Goal: Check status: Check status

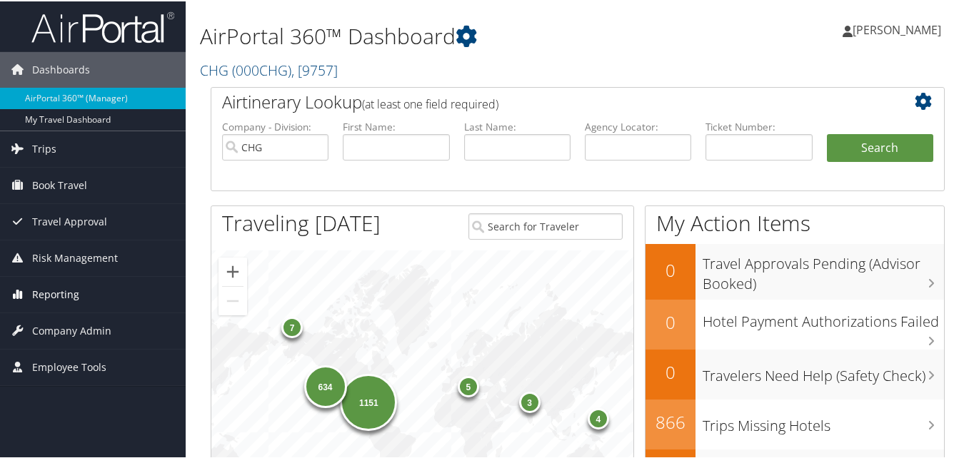
click at [67, 293] on span "Reporting" at bounding box center [55, 294] width 47 height 36
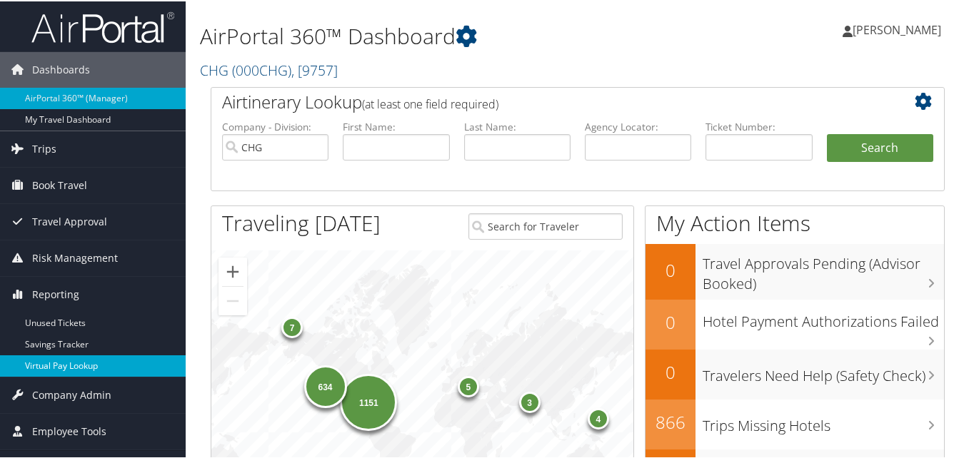
click at [60, 364] on link "Virtual Pay Lookup" at bounding box center [93, 364] width 186 height 21
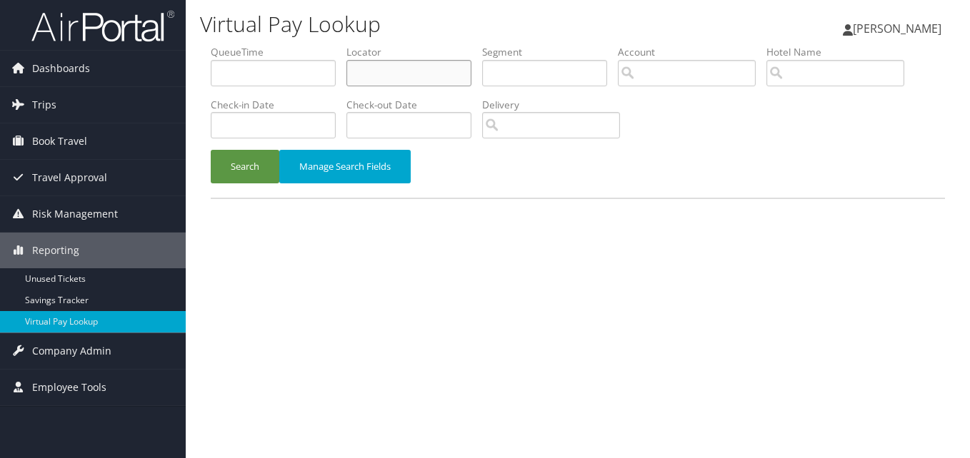
click at [371, 80] on input "text" at bounding box center [408, 73] width 125 height 26
paste input "DLRGPG"
click at [211, 150] on button "Search" at bounding box center [245, 167] width 69 height 34
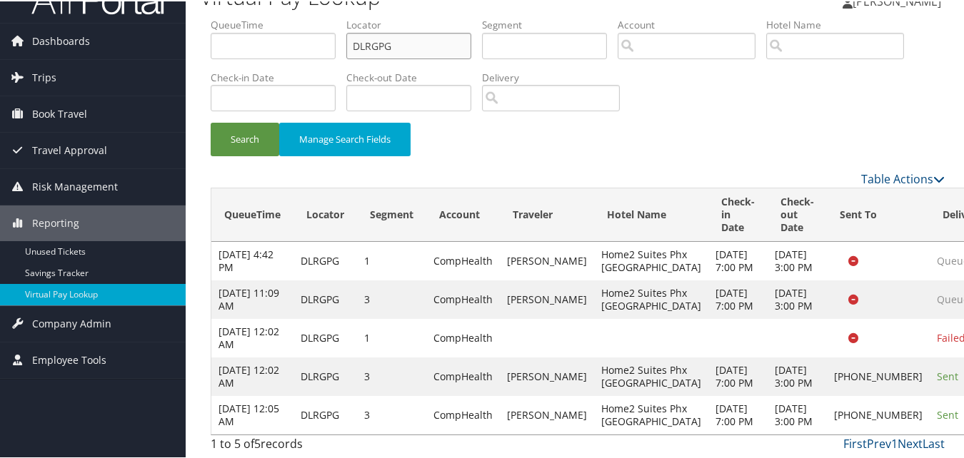
scroll to position [131, 0]
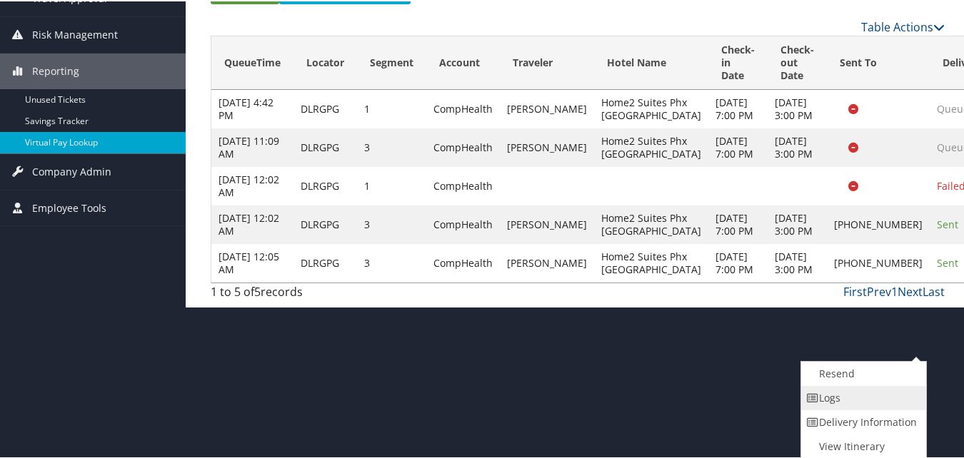
click at [846, 395] on link "Logs" at bounding box center [862, 397] width 122 height 24
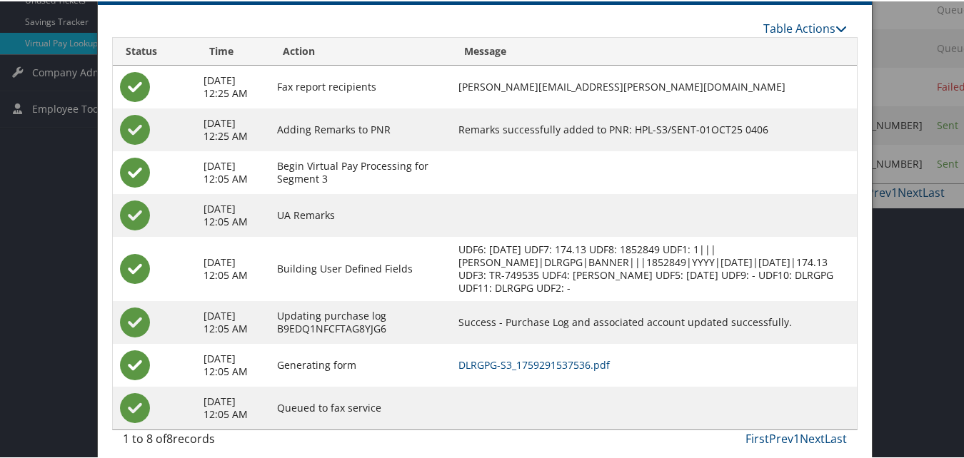
scroll to position [290, 0]
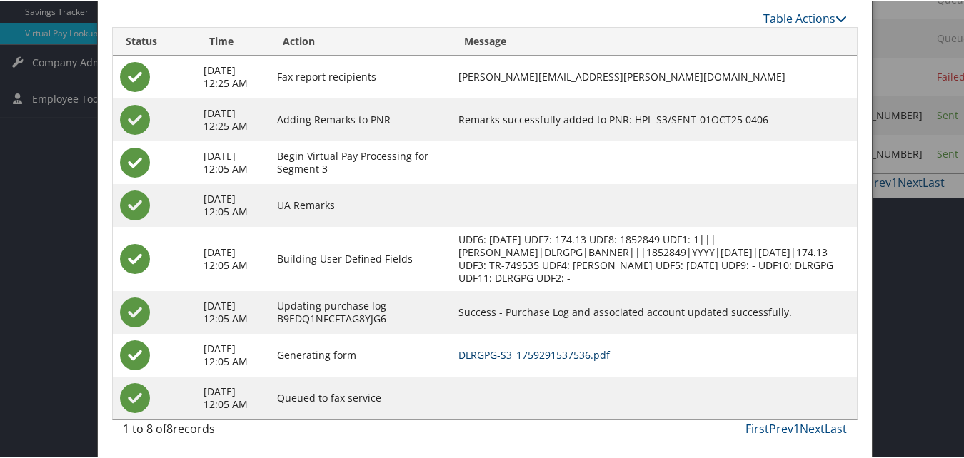
drag, startPoint x: 606, startPoint y: 351, endPoint x: 332, endPoint y: 130, distance: 352.4
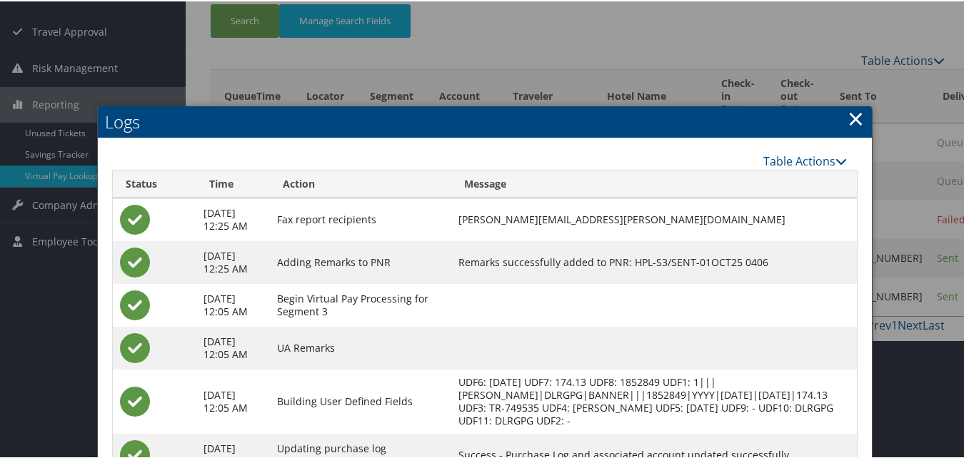
click at [852, 120] on link "×" at bounding box center [856, 117] width 16 height 29
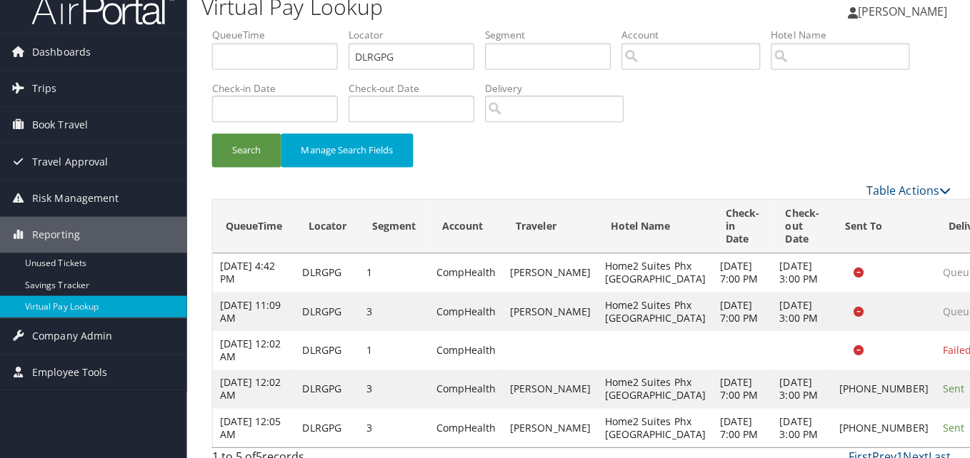
scroll to position [0, 0]
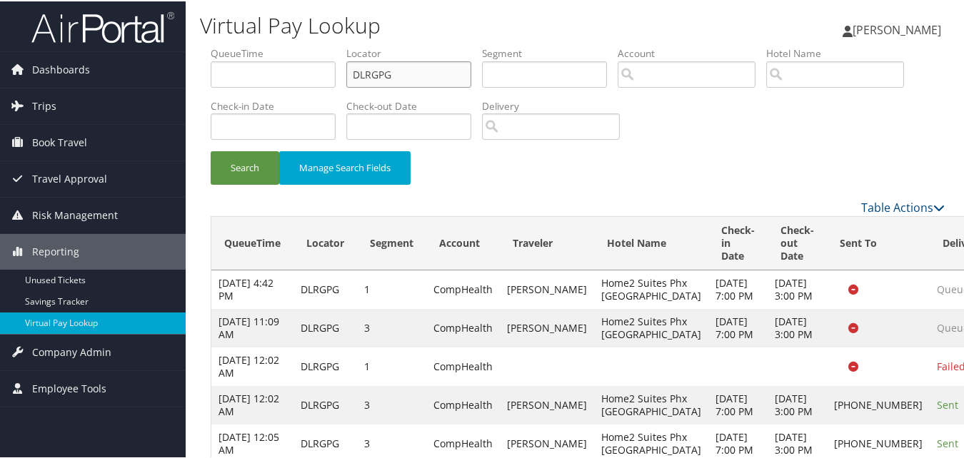
drag, startPoint x: 274, startPoint y: 61, endPoint x: 226, endPoint y: 55, distance: 48.3
click at [228, 45] on ul "QueueTime Locator DLRGPG Segment Account Traveler Hotel Name Check-in Date Chec…" at bounding box center [578, 45] width 734 height 0
paste input "CNJVSW"
click at [211, 150] on button "Search" at bounding box center [245, 167] width 69 height 34
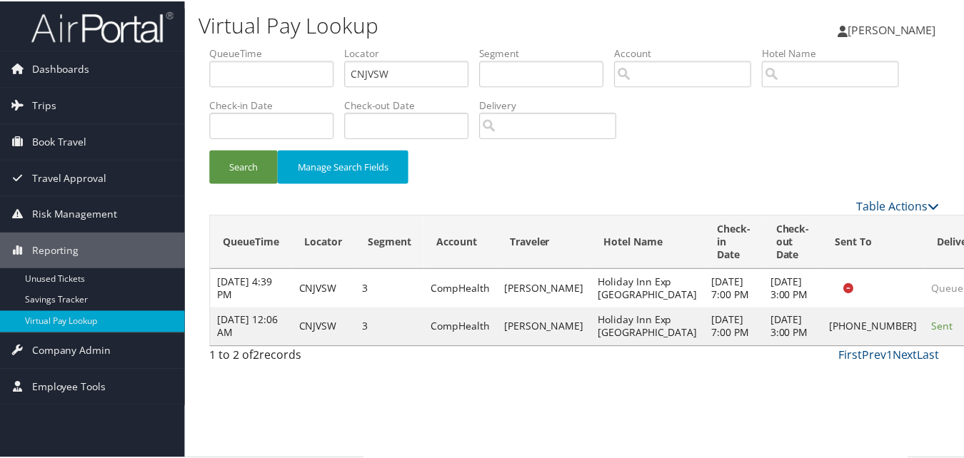
scroll to position [14, 0]
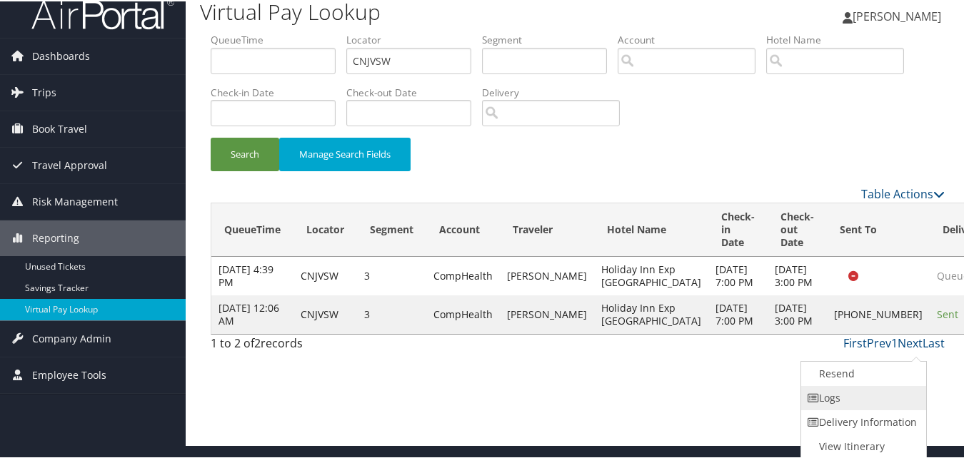
click at [870, 398] on link "Logs" at bounding box center [862, 397] width 122 height 24
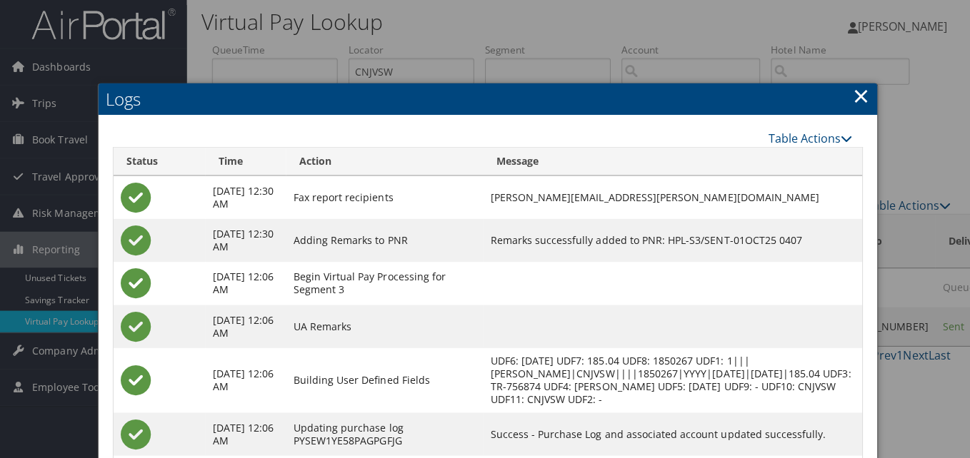
scroll to position [0, 0]
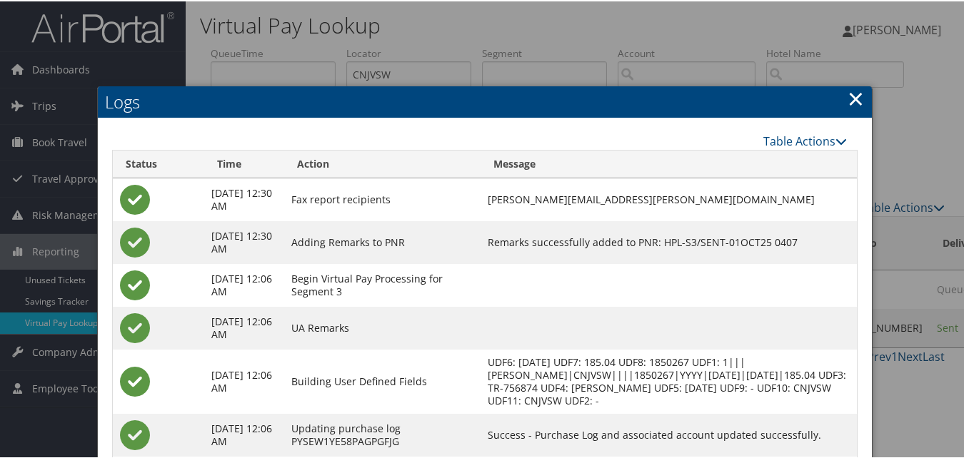
drag, startPoint x: 849, startPoint y: 99, endPoint x: 852, endPoint y: 121, distance: 23.0
click at [849, 99] on link "×" at bounding box center [856, 97] width 16 height 29
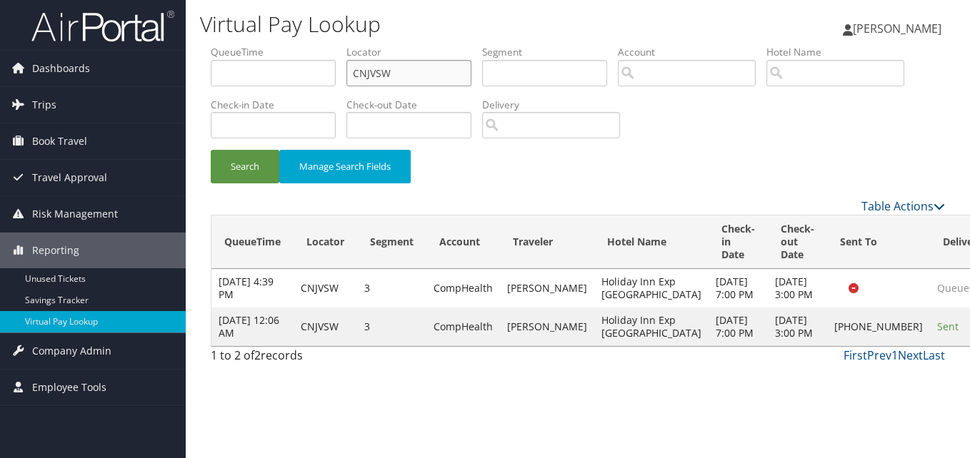
drag, startPoint x: 398, startPoint y: 74, endPoint x: 218, endPoint y: 74, distance: 179.2
click at [218, 45] on ul "QueueTime Locator CNJVSW Segment Account Traveler Hotel Name Check-in Date Chec…" at bounding box center [578, 45] width 734 height 0
paste input "HSUDPV"
click at [211, 150] on button "Search" at bounding box center [245, 167] width 69 height 34
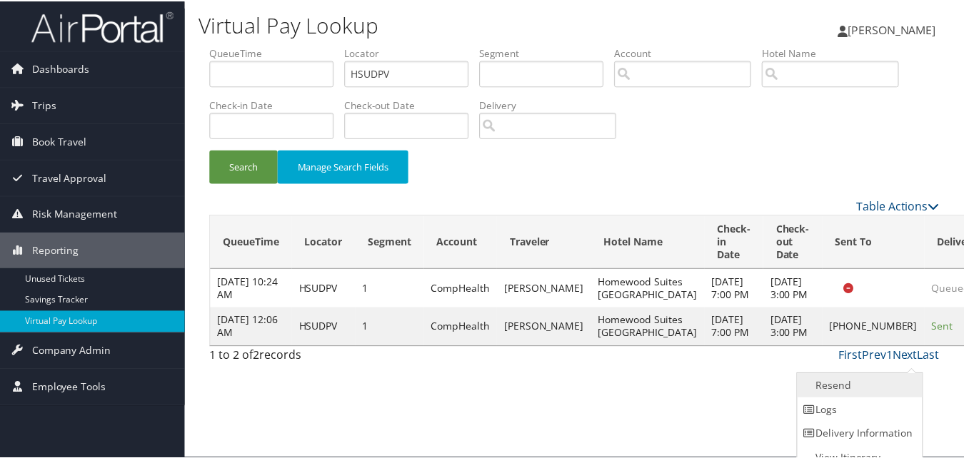
scroll to position [14, 0]
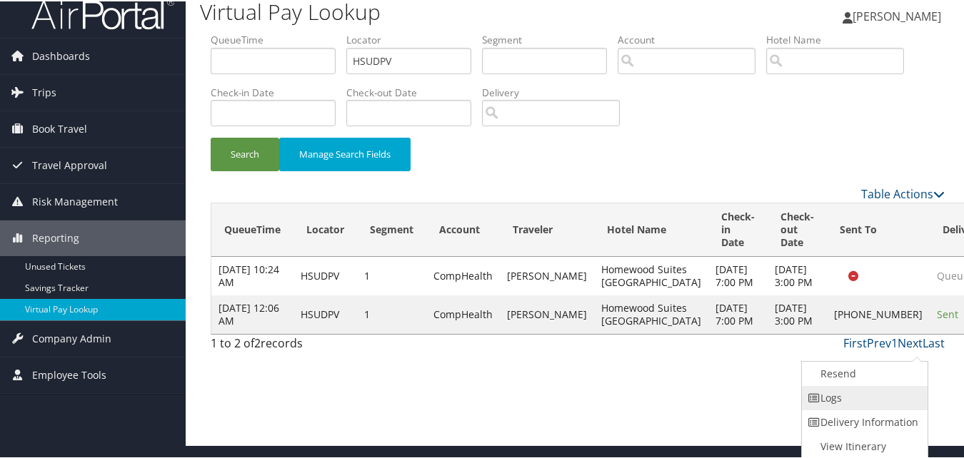
click at [863, 402] on link "Logs" at bounding box center [863, 397] width 122 height 24
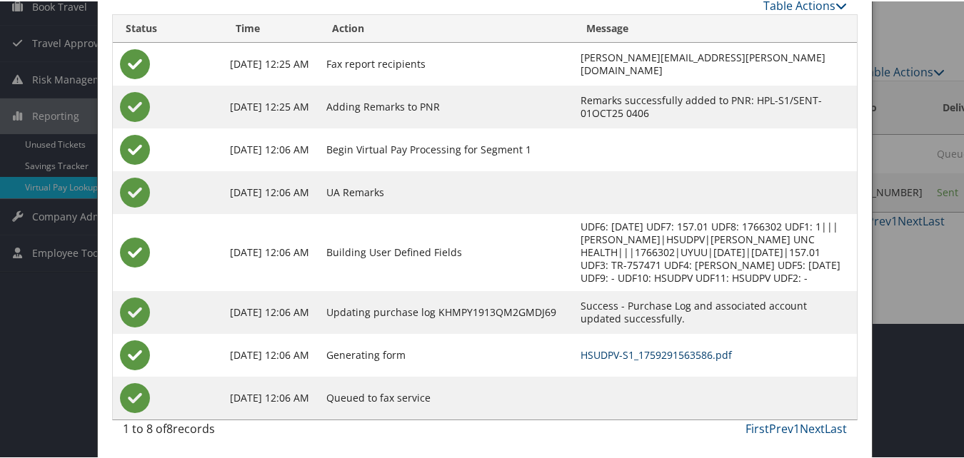
scroll to position [64, 0]
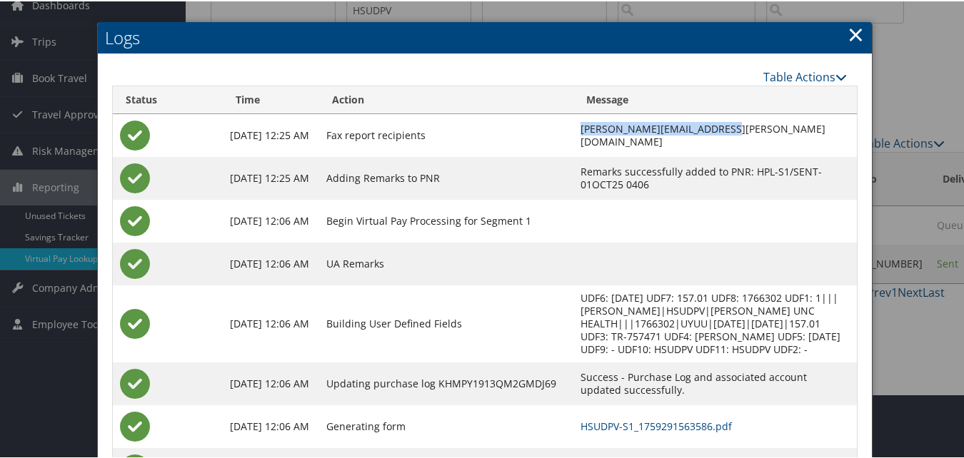
drag, startPoint x: 693, startPoint y: 133, endPoint x: 561, endPoint y: 143, distance: 131.8
click at [573, 143] on td "kristina.paras@cbtravel.com" at bounding box center [714, 134] width 283 height 43
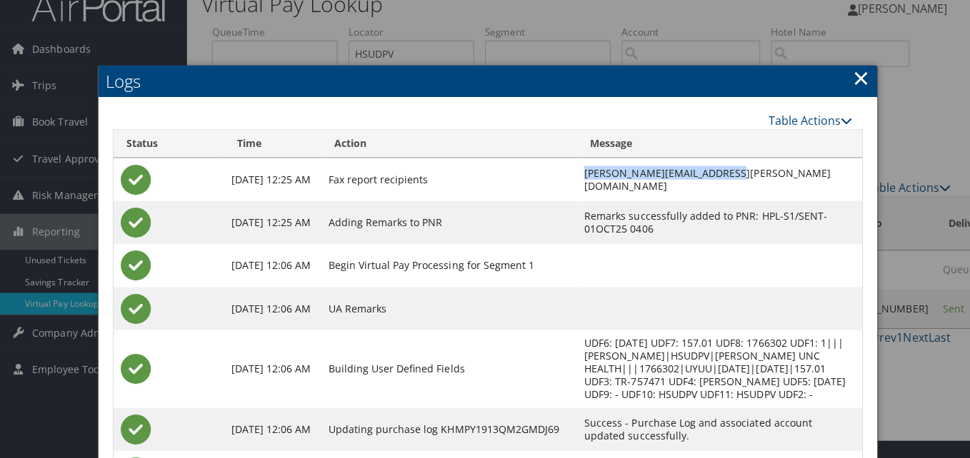
scroll to position [0, 0]
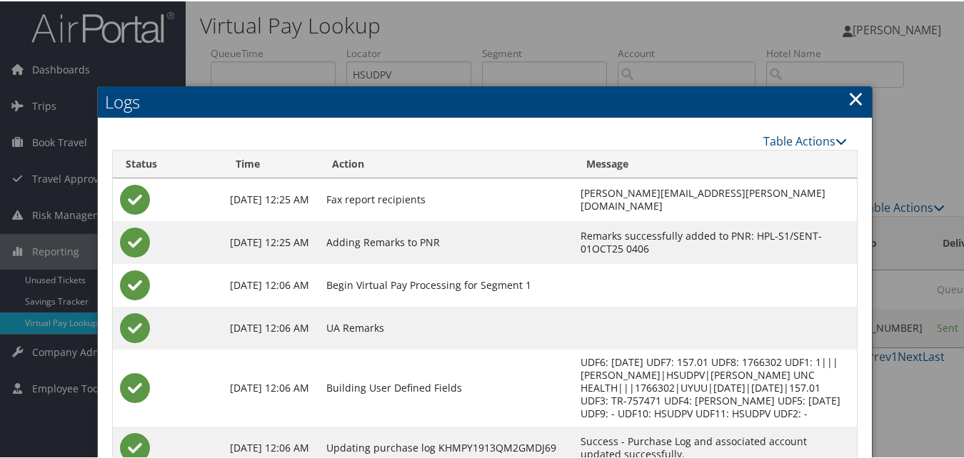
click at [850, 89] on link "×" at bounding box center [856, 97] width 16 height 29
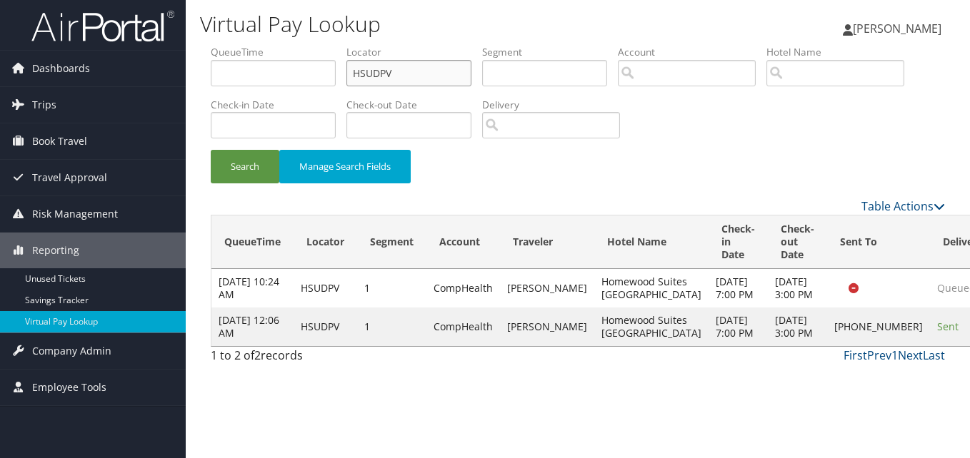
drag, startPoint x: 403, startPoint y: 72, endPoint x: 216, endPoint y: 72, distance: 187.1
click at [216, 45] on ul "QueueTime Locator HSUDPV Segment Account Traveler Hotel Name Check-in Date Chec…" at bounding box center [578, 45] width 734 height 0
paste input "GRYYUU"
type input "GRYYUU"
click at [211, 150] on button "Search" at bounding box center [245, 167] width 69 height 34
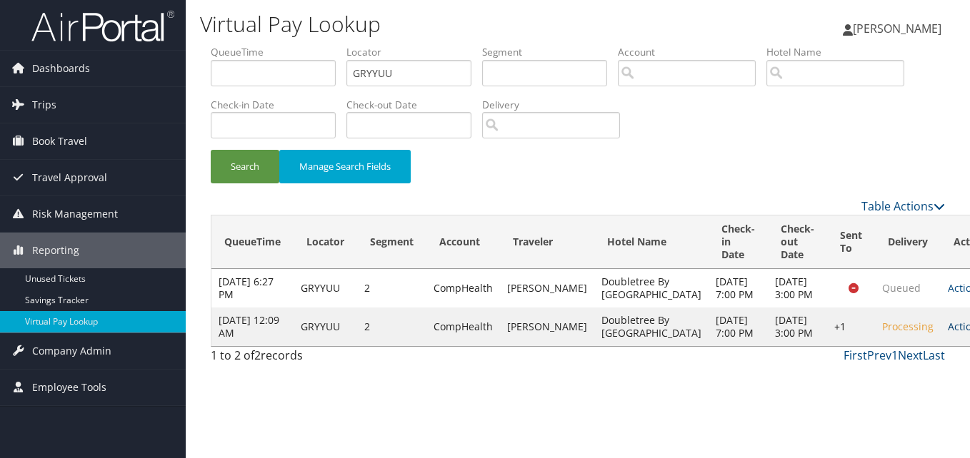
click at [948, 333] on link "Actions" at bounding box center [970, 327] width 45 height 14
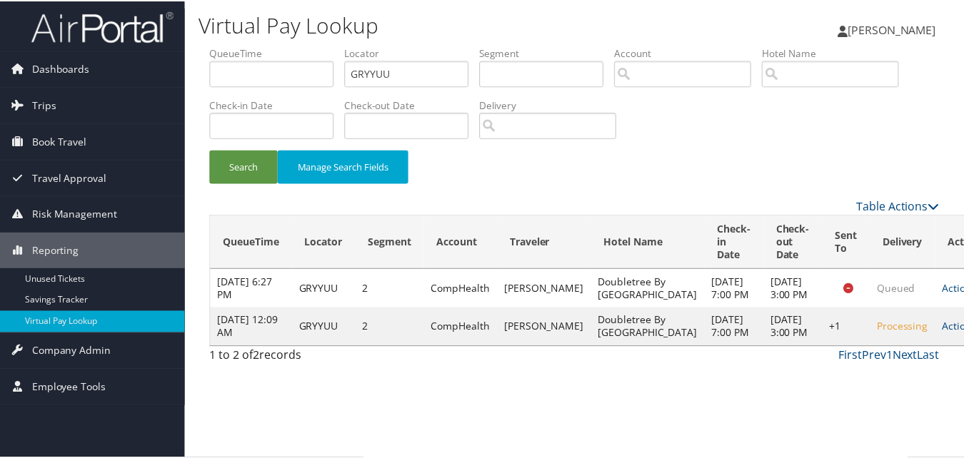
scroll to position [14, 0]
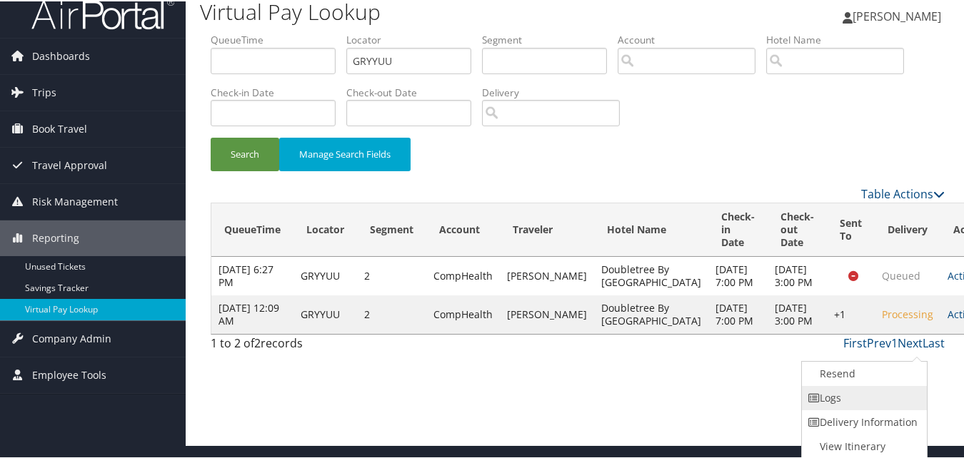
click at [848, 397] on link "Logs" at bounding box center [863, 397] width 122 height 24
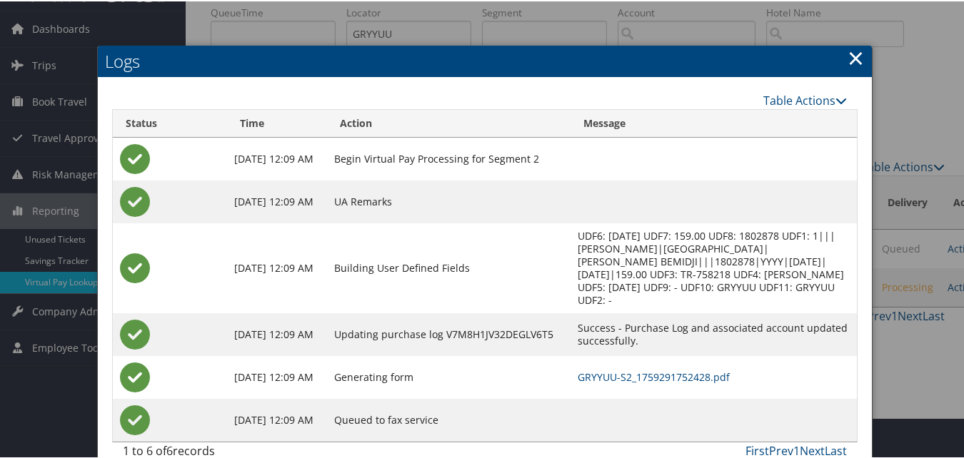
scroll to position [63, 0]
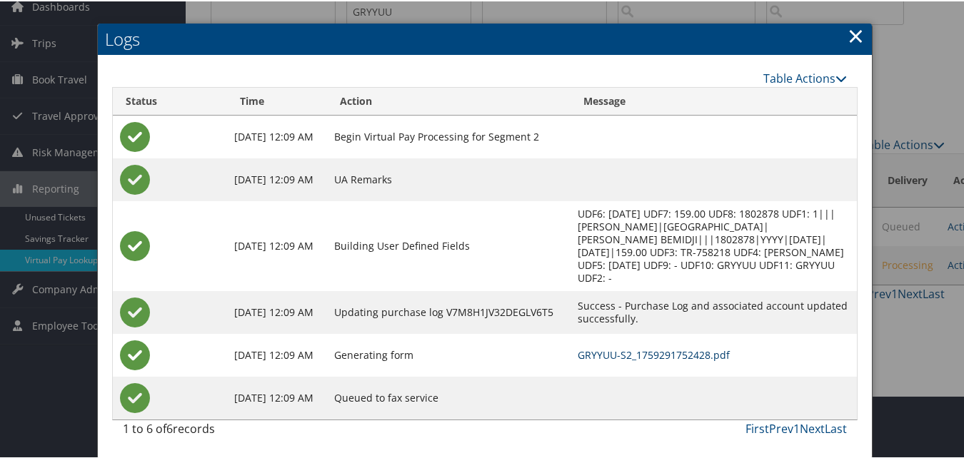
drag, startPoint x: 633, startPoint y: 352, endPoint x: 622, endPoint y: 346, distance: 12.8
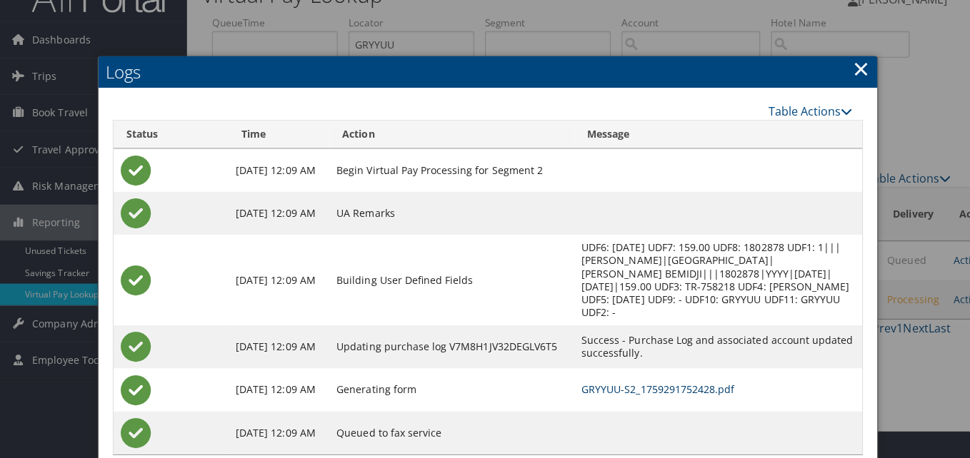
scroll to position [0, 0]
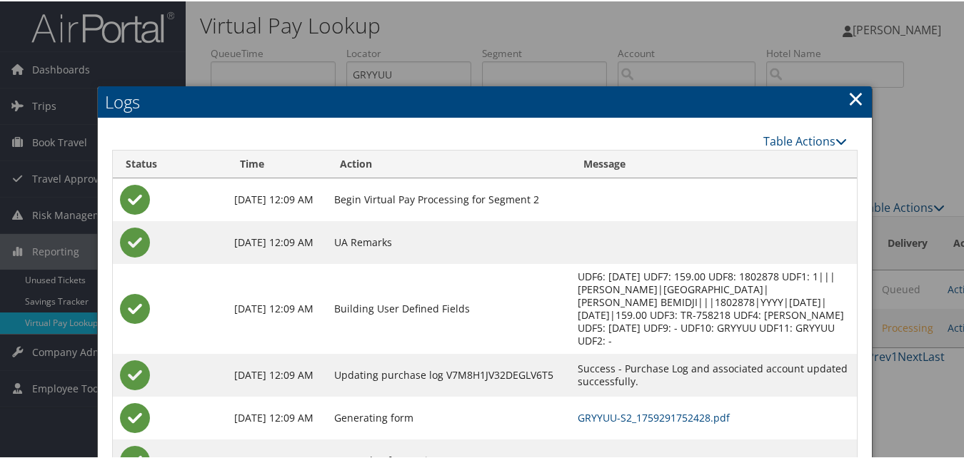
click at [853, 96] on link "×" at bounding box center [856, 97] width 16 height 29
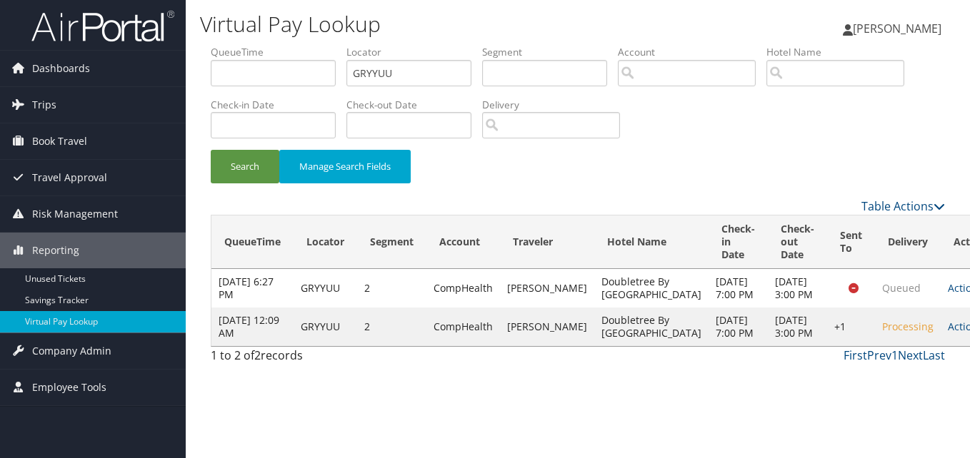
click at [687, 183] on div "Search Manage Search Fields" at bounding box center [577, 174] width 755 height 48
click at [667, 194] on div "Search Manage Search Fields" at bounding box center [577, 174] width 755 height 48
click at [790, 188] on div "Search Manage Search Fields" at bounding box center [577, 174] width 755 height 48
click at [948, 333] on link "Actions" at bounding box center [970, 327] width 45 height 14
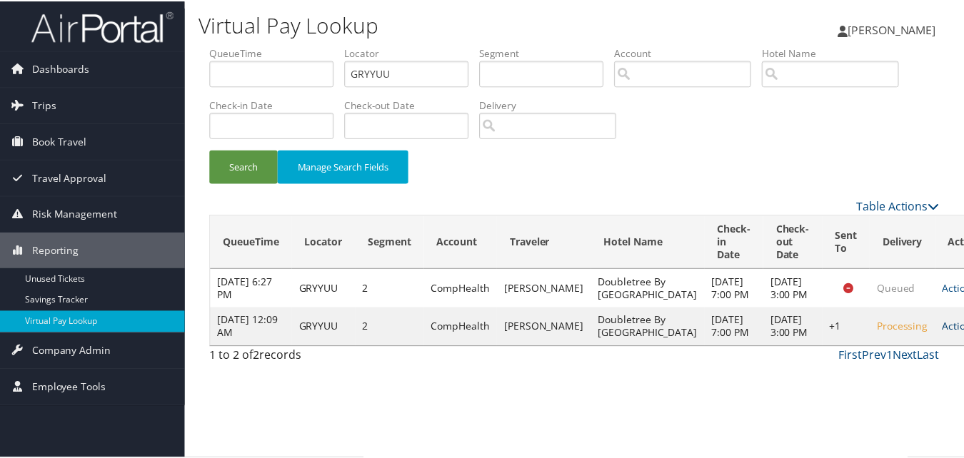
scroll to position [14, 0]
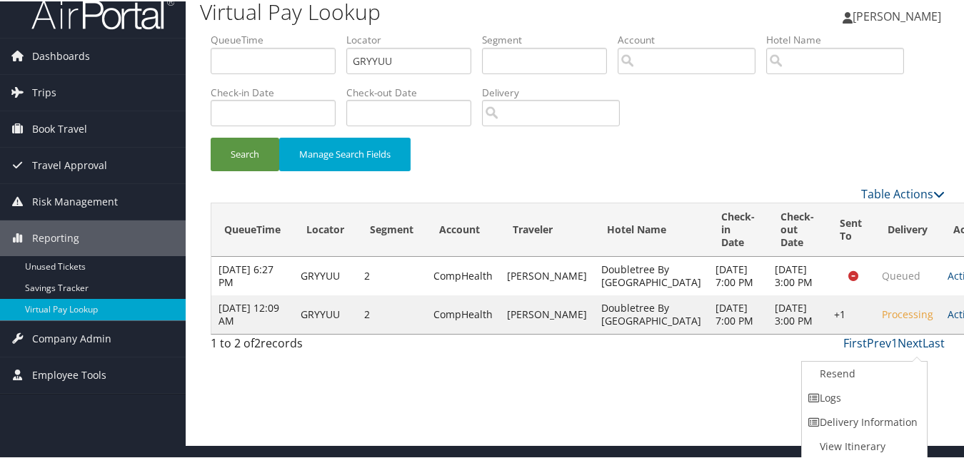
click at [845, 373] on link "Resend" at bounding box center [863, 373] width 122 height 24
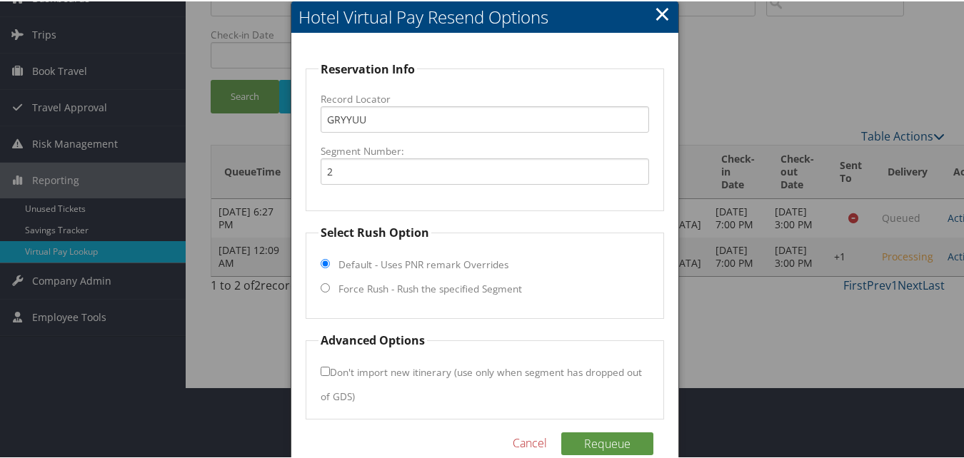
click at [326, 285] on input "Force Rush - Rush the specified Segment" at bounding box center [325, 286] width 9 height 9
radio input "true"
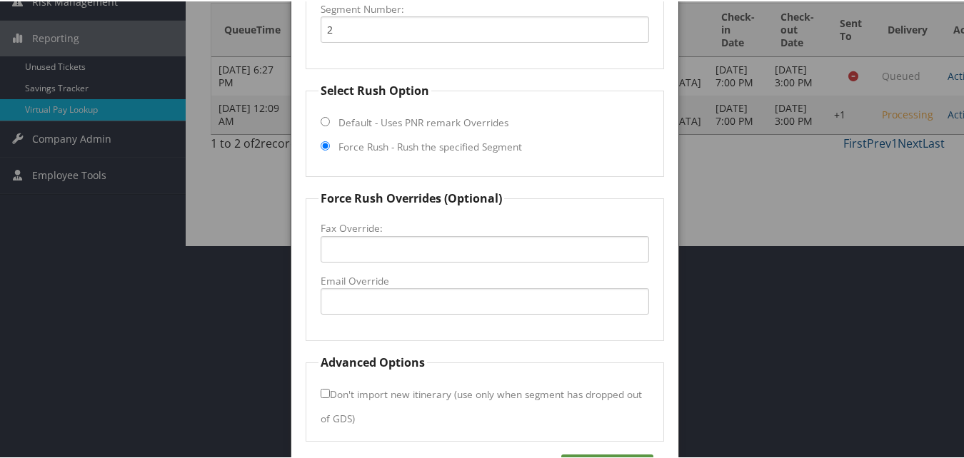
scroll to position [214, 0]
click at [375, 306] on input "Email Override" at bounding box center [485, 299] width 328 height 26
paste input "doubletreebyhiltonbimidji@lakesidemgt.com"
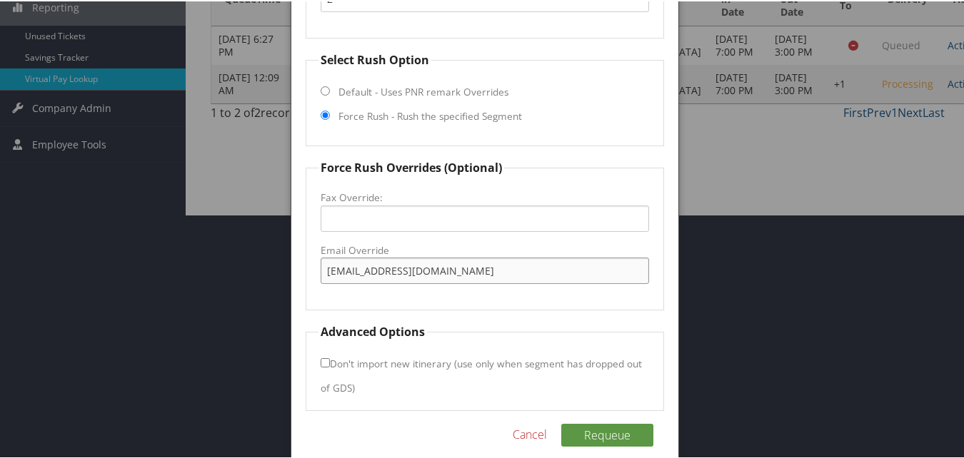
scroll to position [261, 0]
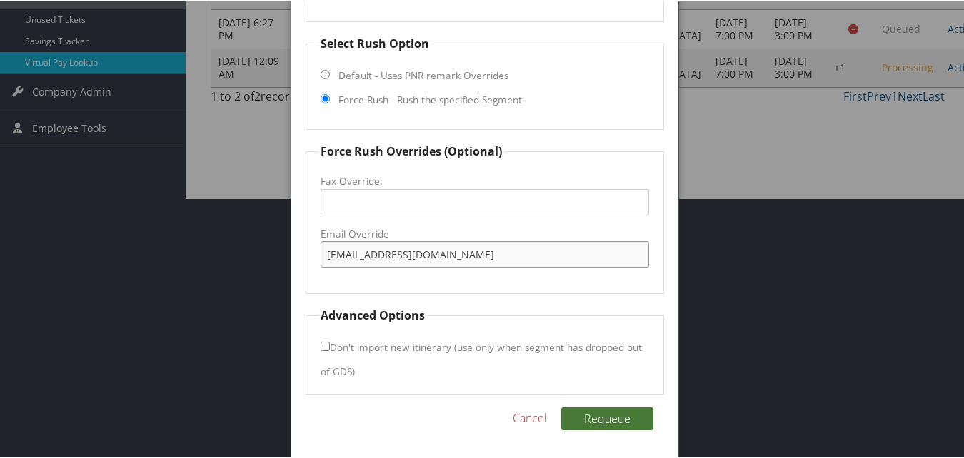
type input "doubletreebyhiltonbimidji@lakesidemgt.com"
click at [618, 415] on button "Requeue" at bounding box center [607, 417] width 92 height 23
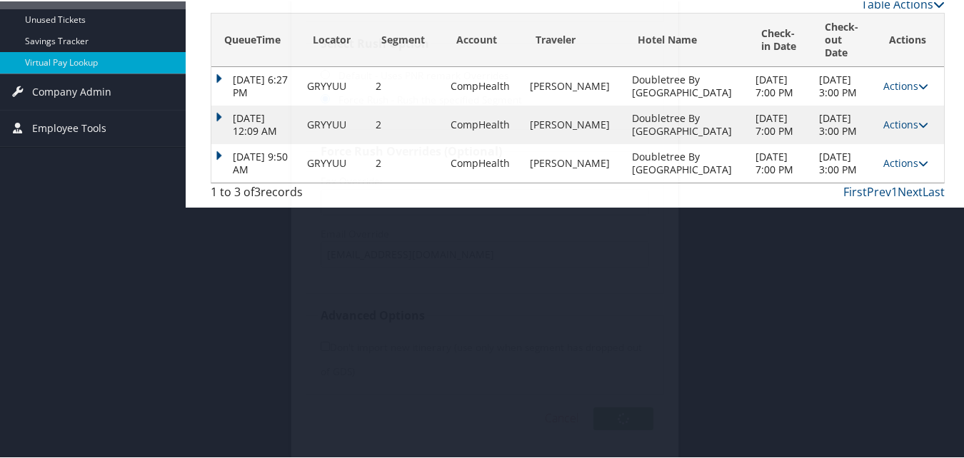
scroll to position [34, 0]
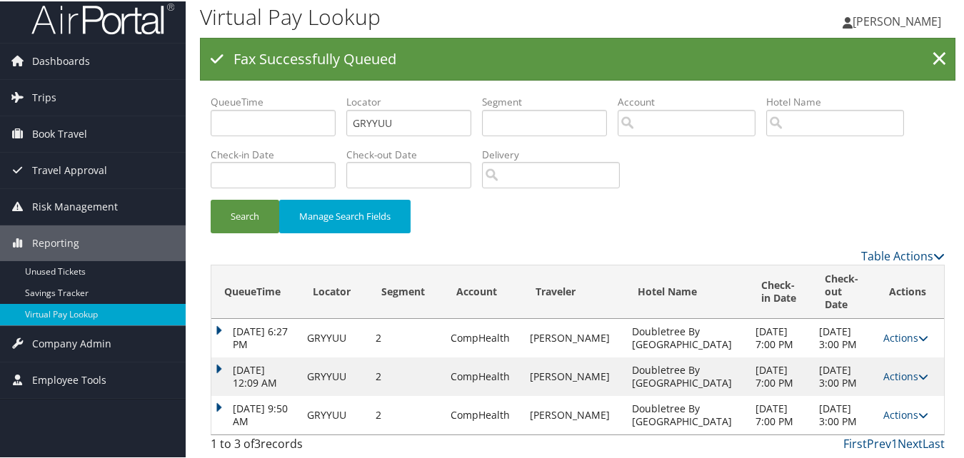
drag, startPoint x: 570, startPoint y: 210, endPoint x: 377, endPoint y: 109, distance: 217.5
click at [570, 210] on div "Search Manage Search Fields" at bounding box center [577, 223] width 755 height 48
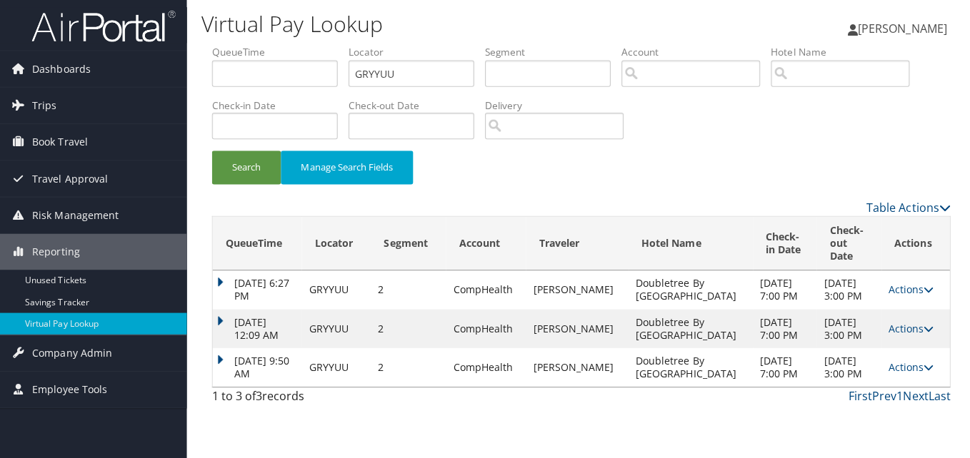
scroll to position [0, 0]
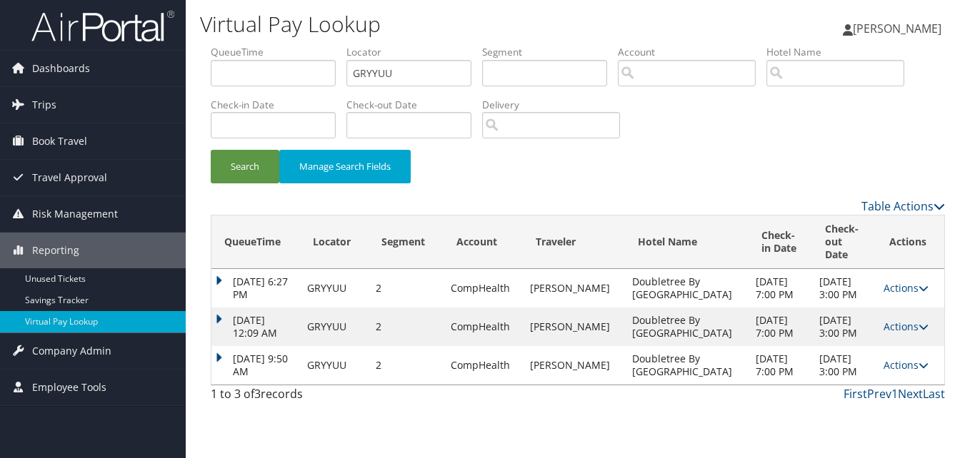
click at [454, 193] on div "Search Manage Search Fields" at bounding box center [577, 174] width 755 height 48
click at [918, 371] on icon at bounding box center [923, 366] width 10 height 10
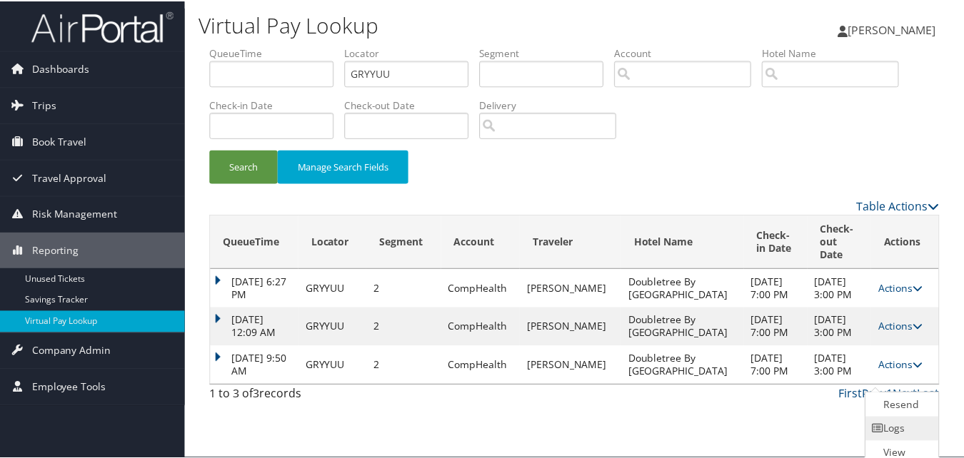
scroll to position [21, 0]
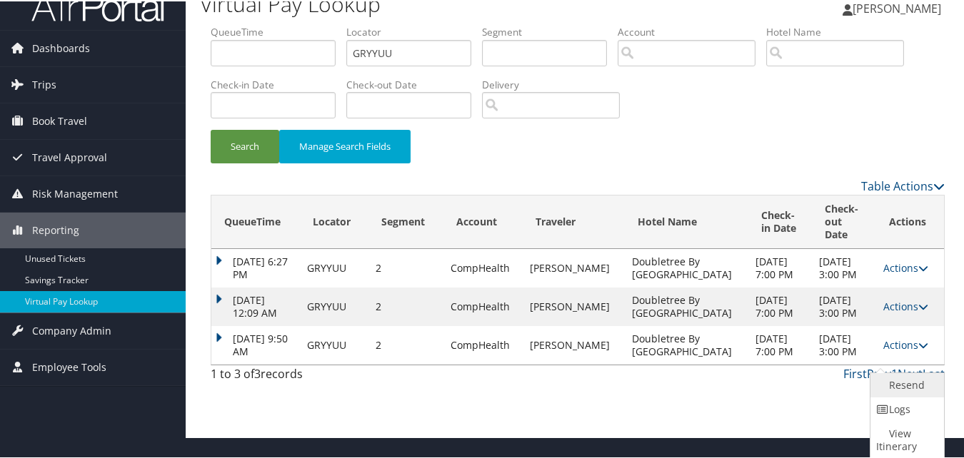
click at [912, 388] on link "Resend" at bounding box center [905, 384] width 70 height 24
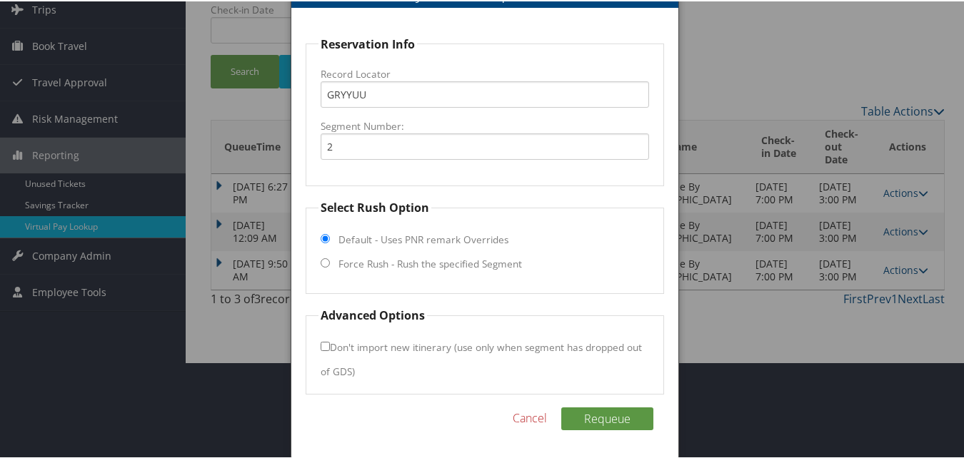
click at [323, 259] on input "Force Rush - Rush the specified Segment" at bounding box center [325, 261] width 9 height 9
radio input "true"
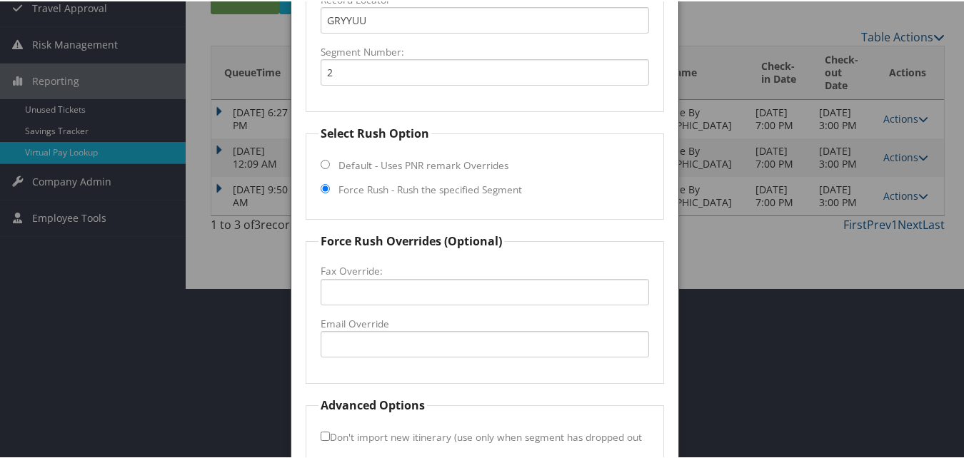
scroll to position [239, 0]
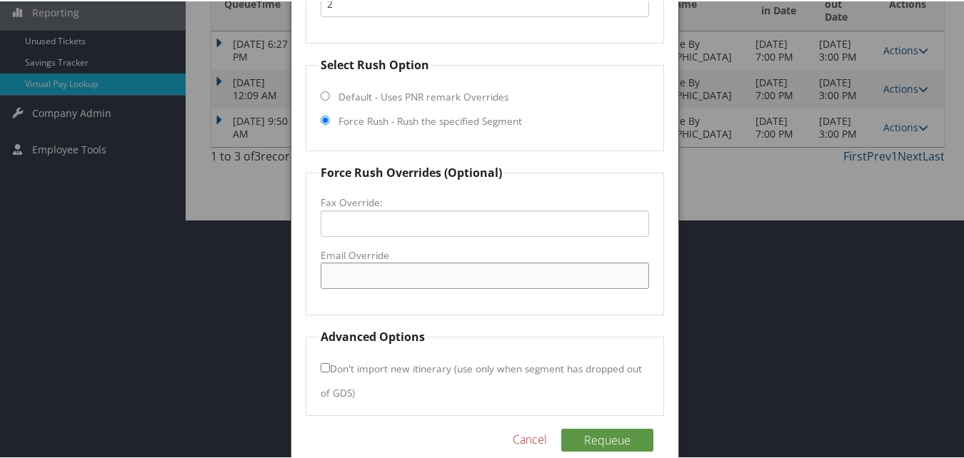
click at [351, 278] on input "Email Override" at bounding box center [485, 274] width 328 height 26
paste input "doubletreebyhiltonbemidji@lakesidemgt.com"
type input "doubletreebyhiltonbemidji@lakesidemgt.com"
click at [475, 308] on fieldset "Force Rush Overrides (Optional) Fax Override: Email Override doubletreebyhilton…" at bounding box center [485, 238] width 358 height 151
click at [610, 438] on button "Requeue" at bounding box center [607, 439] width 92 height 23
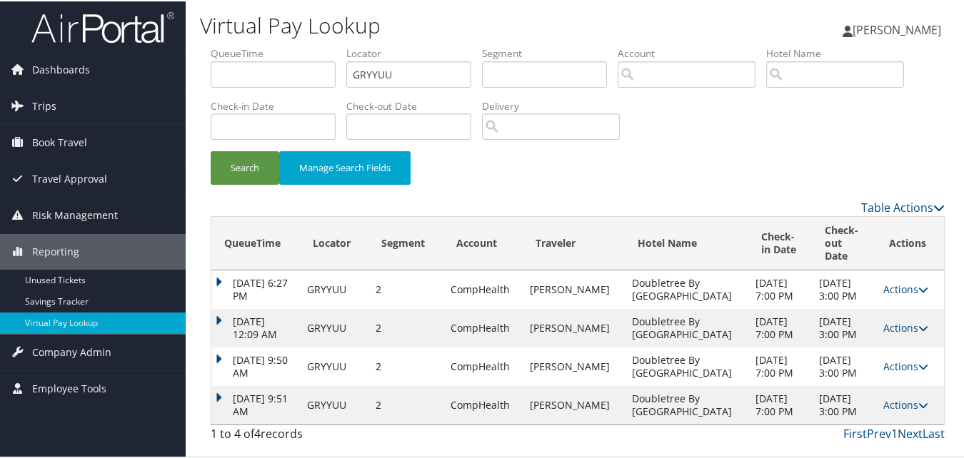
scroll to position [0, 0]
drag, startPoint x: 415, startPoint y: 77, endPoint x: 156, endPoint y: 64, distance: 259.5
click at [157, 64] on div "Dashboards AirPortal 360™ (Manager) My Travel Dashboard Trips Airtinerary® Look…" at bounding box center [485, 229] width 970 height 458
paste input "OSJTXE"
click at [211, 150] on button "Search" at bounding box center [245, 167] width 69 height 34
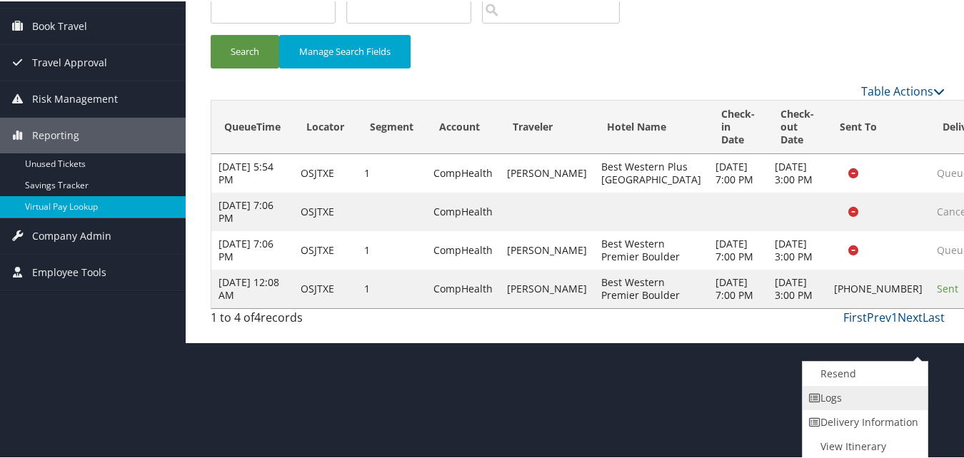
click at [850, 398] on link "Logs" at bounding box center [864, 397] width 122 height 24
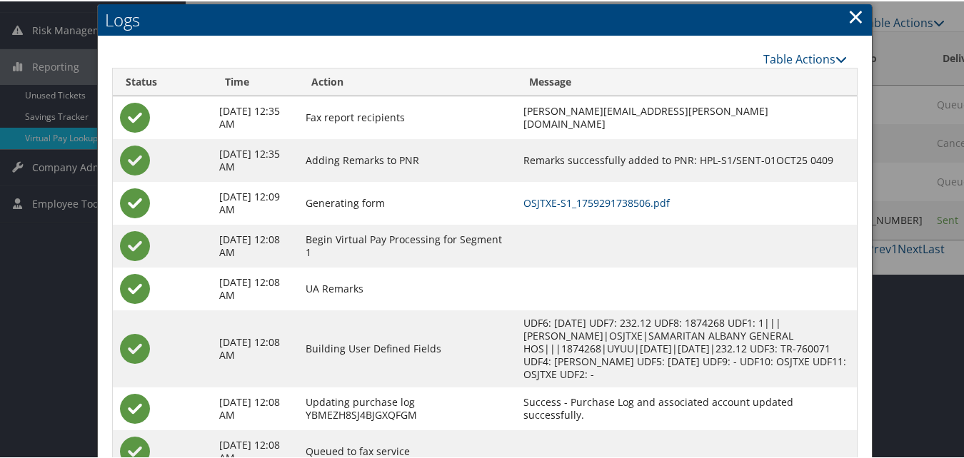
scroll to position [96, 0]
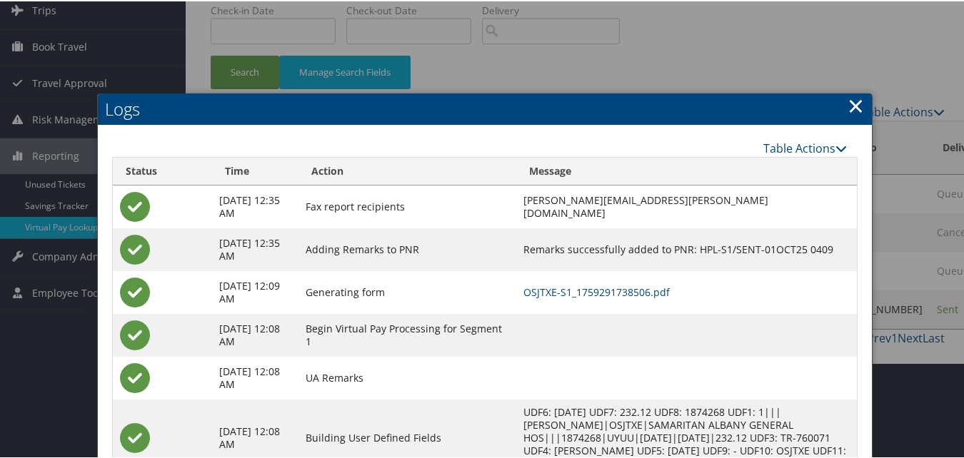
click at [850, 102] on link "×" at bounding box center [856, 104] width 16 height 29
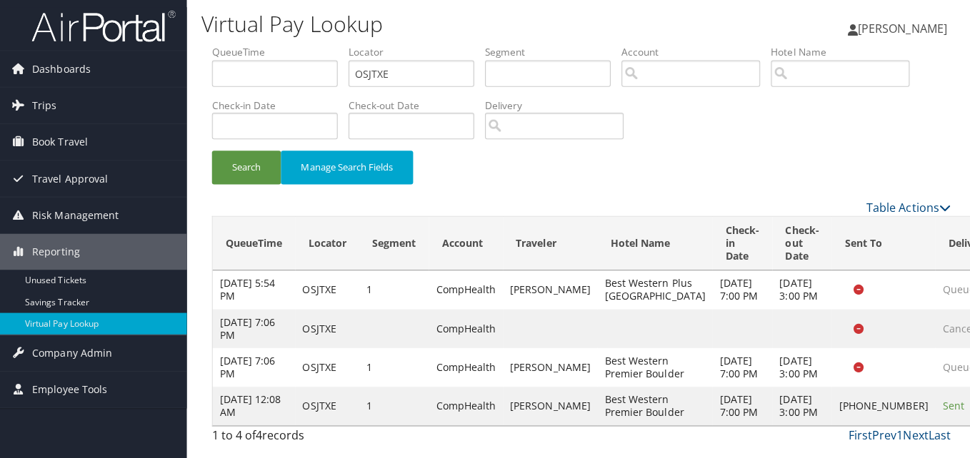
scroll to position [0, 0]
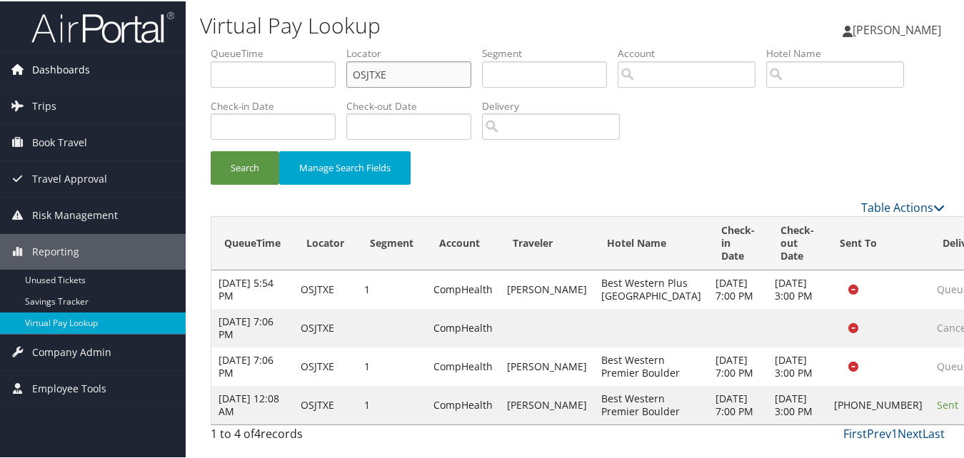
drag, startPoint x: 283, startPoint y: 73, endPoint x: 158, endPoint y: 76, distance: 125.7
click at [168, 73] on div "Dashboards AirPortal 360™ (Manager) My Travel Dashboard Trips Airtinerary® Look…" at bounding box center [485, 229] width 970 height 458
paste input "MHWBXI"
click at [211, 150] on button "Search" at bounding box center [245, 167] width 69 height 34
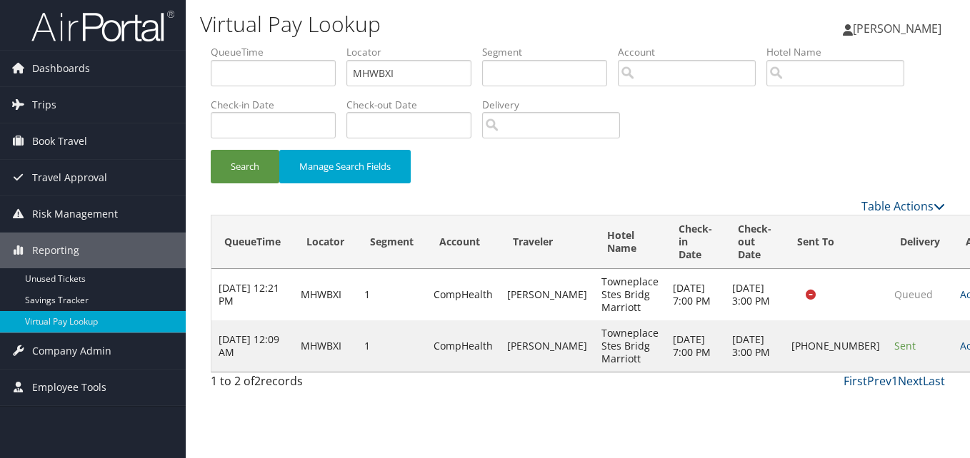
drag, startPoint x: 902, startPoint y: 351, endPoint x: 924, endPoint y: 361, distance: 24.3
click at [960, 352] on link "Actions" at bounding box center [982, 346] width 45 height 14
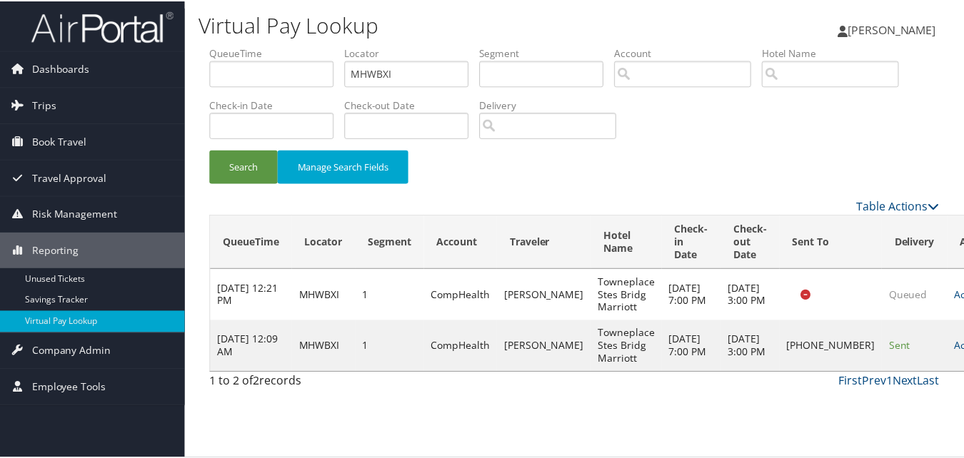
scroll to position [1, 0]
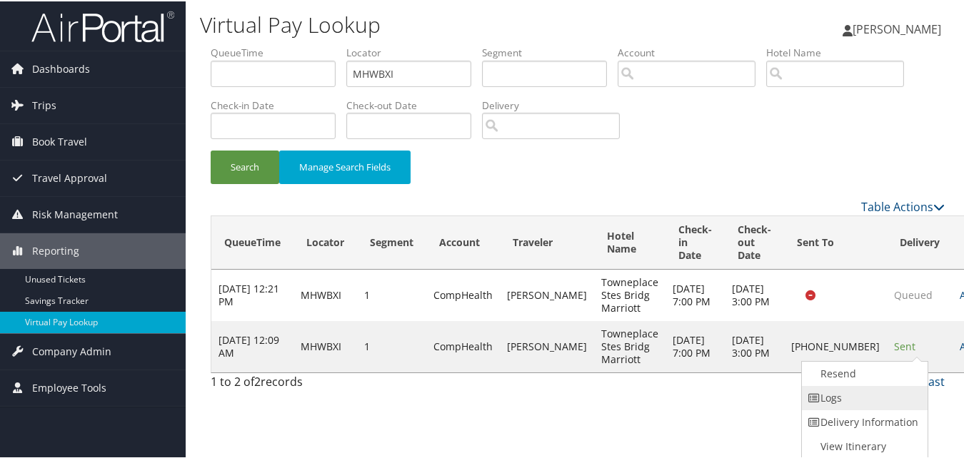
click at [856, 392] on link "Logs" at bounding box center [863, 397] width 122 height 24
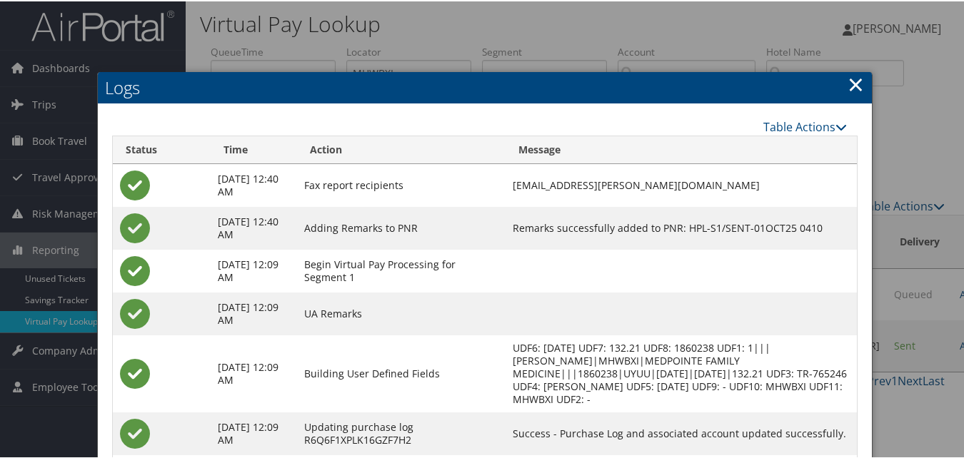
scroll to position [0, 0]
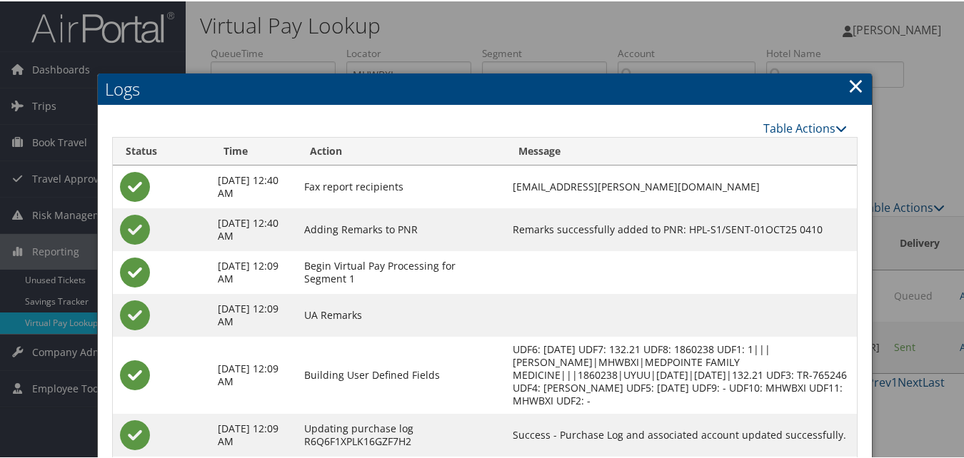
drag, startPoint x: 853, startPoint y: 84, endPoint x: 844, endPoint y: 86, distance: 9.0
click at [850, 84] on link "×" at bounding box center [856, 84] width 16 height 29
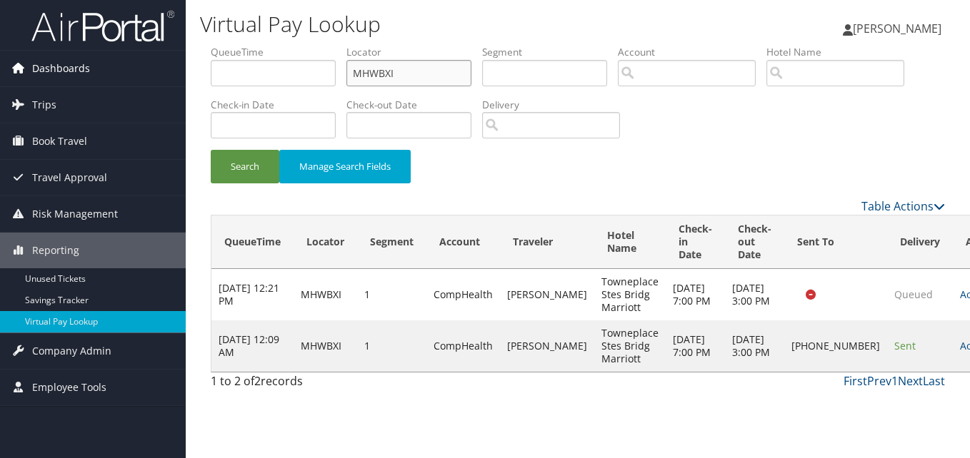
drag, startPoint x: 186, startPoint y: 79, endPoint x: 144, endPoint y: 79, distance: 41.4
click at [145, 79] on div "Dashboards AirPortal 360™ (Manager) My Travel Dashboard Trips Airtinerary® Look…" at bounding box center [485, 229] width 970 height 458
paste input "UJUNTN"
click at [211, 150] on button "Search" at bounding box center [245, 167] width 69 height 34
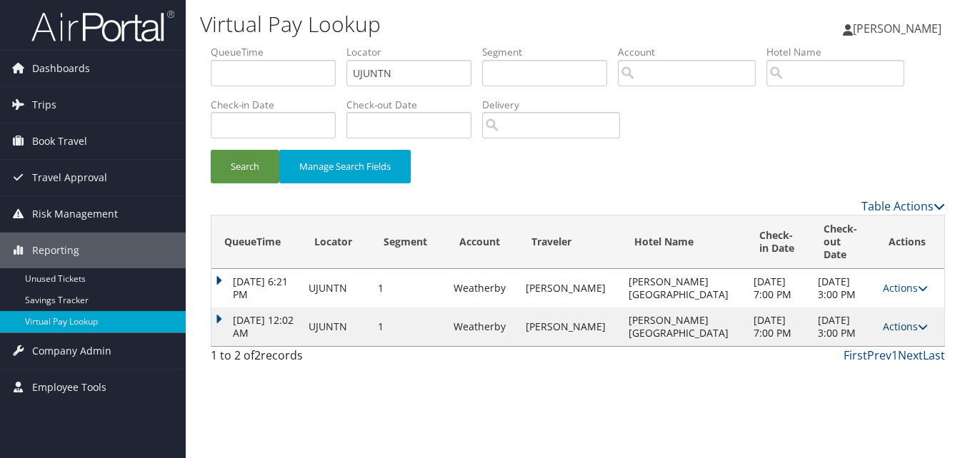
click at [893, 333] on link "Actions" at bounding box center [905, 327] width 45 height 14
click at [870, 373] on link "Logs" at bounding box center [870, 378] width 90 height 24
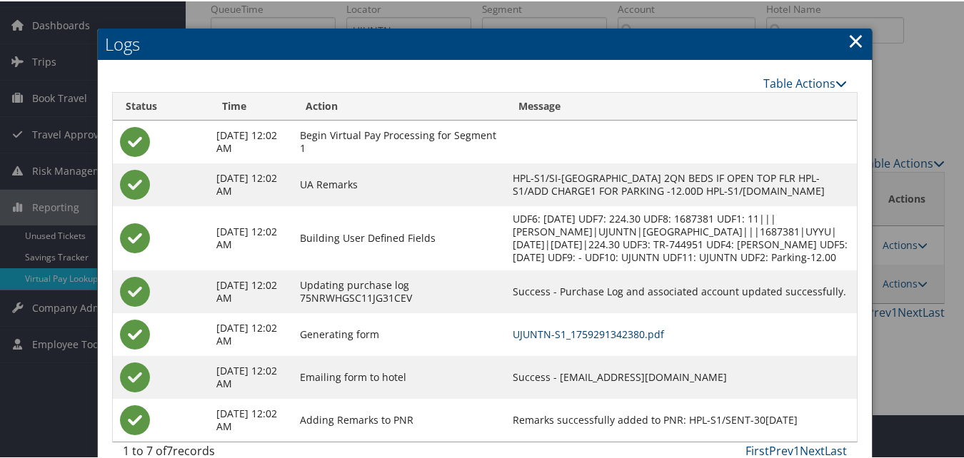
scroll to position [88, 0]
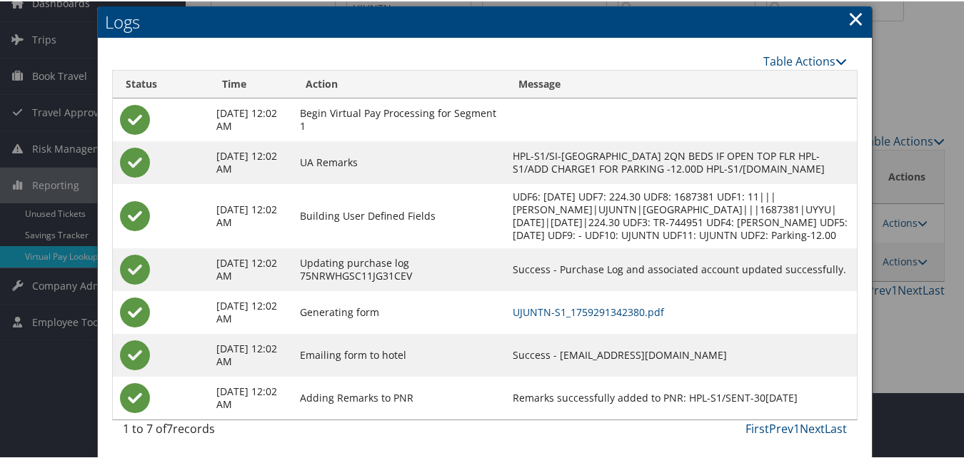
drag, startPoint x: 747, startPoint y: 351, endPoint x: 529, endPoint y: 356, distance: 217.8
click at [529, 356] on td "Success - RESERVATIONS@CRADDOCKTERRYHOTEL.COM" at bounding box center [681, 354] width 351 height 43
click at [751, 363] on td "Success - RESERVATIONS@CRADDOCKTERRYHOTEL.COM" at bounding box center [681, 354] width 351 height 43
drag, startPoint x: 746, startPoint y: 352, endPoint x: 528, endPoint y: 358, distance: 217.9
click at [528, 358] on td "Success - RESERVATIONS@CRADDOCKTERRYHOTEL.COM" at bounding box center [681, 354] width 351 height 43
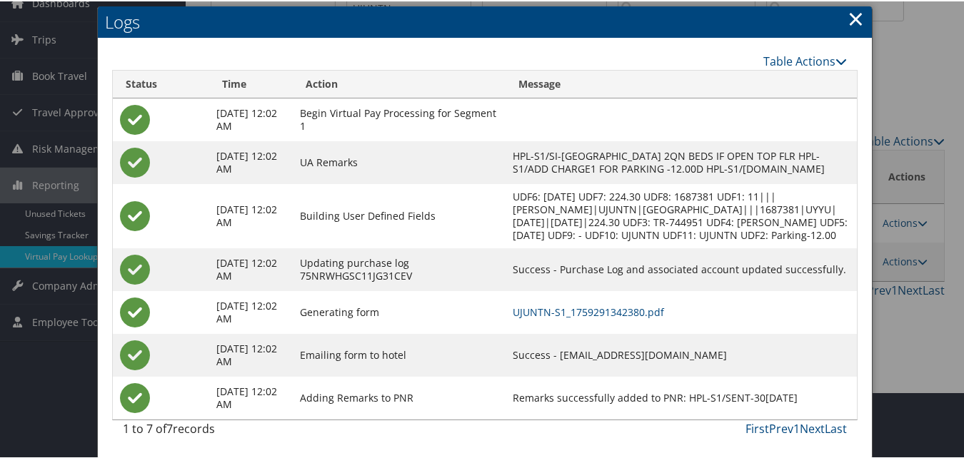
drag, startPoint x: 528, startPoint y: 358, endPoint x: 614, endPoint y: 367, distance: 86.1
click at [614, 367] on td "Success - RESERVATIONS@CRADDOCKTERRYHOTEL.COM" at bounding box center [681, 354] width 351 height 43
drag, startPoint x: 745, startPoint y: 354, endPoint x: 528, endPoint y: 353, distance: 217.1
click at [528, 353] on td "Success - RESERVATIONS@CRADDOCKTERRYHOTEL.COM" at bounding box center [681, 354] width 351 height 43
drag, startPoint x: 528, startPoint y: 353, endPoint x: 643, endPoint y: 363, distance: 114.7
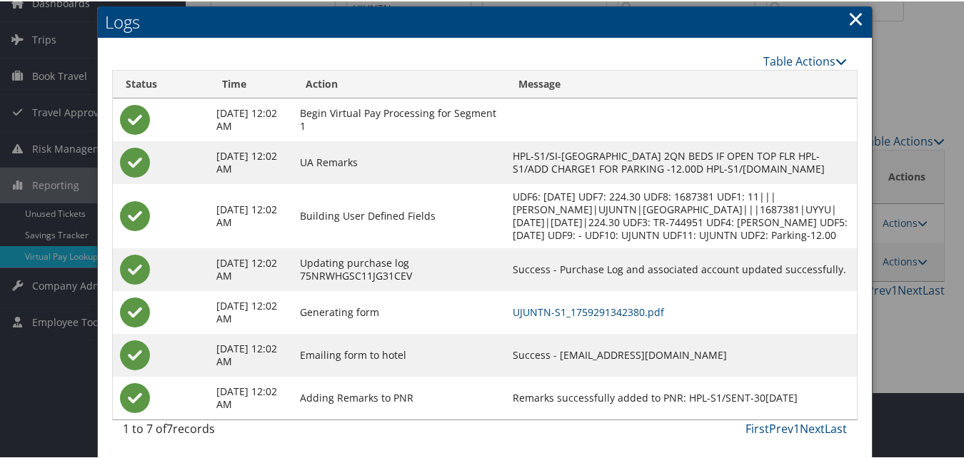
click at [643, 363] on td "Success - RESERVATIONS@CRADDOCKTERRYHOTEL.COM" at bounding box center [681, 354] width 351 height 43
drag, startPoint x: 747, startPoint y: 356, endPoint x: 529, endPoint y: 356, distance: 217.8
click at [529, 356] on td "Success - RESERVATIONS@CRADDOCKTERRYHOTEL.COM" at bounding box center [681, 354] width 351 height 43
drag, startPoint x: 529, startPoint y: 356, endPoint x: 615, endPoint y: 364, distance: 86.1
click at [615, 364] on td "Success - RESERVATIONS@CRADDOCKTERRYHOTEL.COM" at bounding box center [681, 354] width 351 height 43
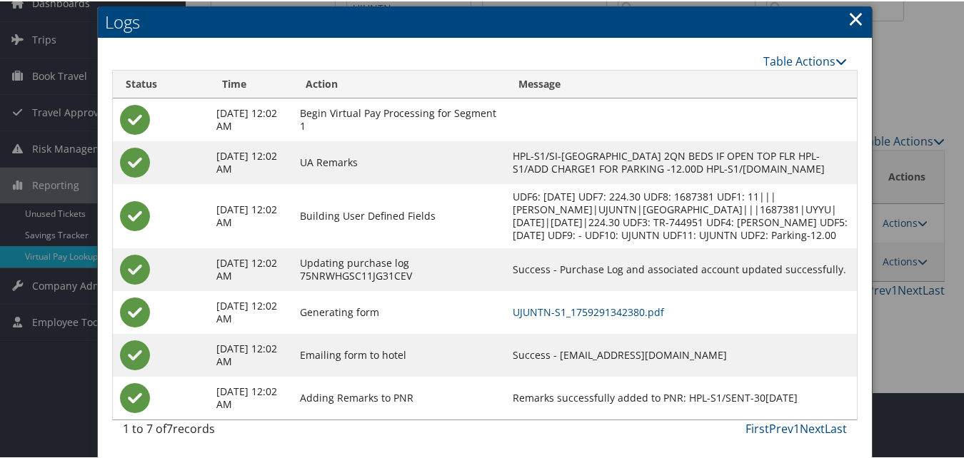
drag, startPoint x: 747, startPoint y: 354, endPoint x: 530, endPoint y: 351, distance: 217.1
click at [530, 351] on td "Success - RESERVATIONS@CRADDOCKTERRYHOTEL.COM" at bounding box center [681, 354] width 351 height 43
drag, startPoint x: 530, startPoint y: 351, endPoint x: 623, endPoint y: 368, distance: 94.4
click at [623, 367] on td "Success - RESERVATIONS@CRADDOCKTERRYHOTEL.COM" at bounding box center [681, 354] width 351 height 43
drag, startPoint x: 745, startPoint y: 355, endPoint x: 529, endPoint y: 358, distance: 216.4
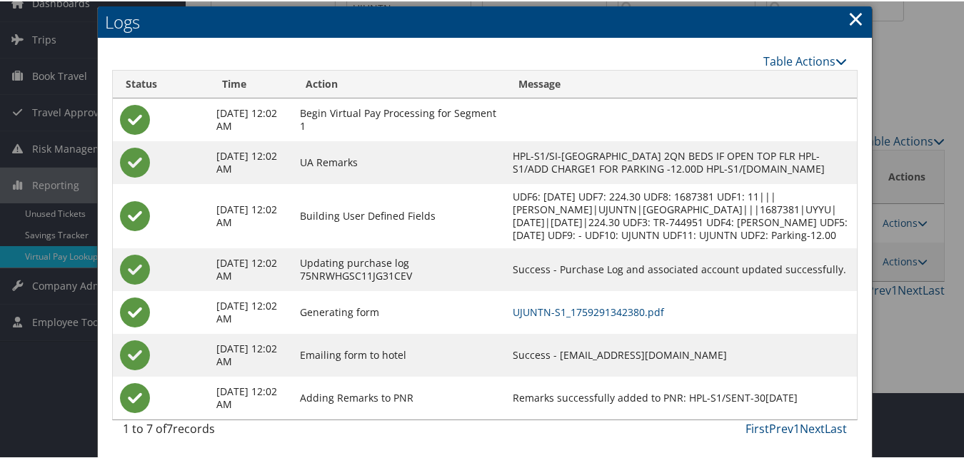
click at [529, 358] on td "Success - RESERVATIONS@CRADDOCKTERRYHOTEL.COM" at bounding box center [681, 354] width 351 height 43
copy td "RESERVATIONS@CRADDOCKTERRYHOTEL.COM"
click at [767, 363] on td "Success - RESERVATIONS@CRADDOCKTERRYHOTEL.COM" at bounding box center [681, 354] width 351 height 43
drag, startPoint x: 746, startPoint y: 356, endPoint x: 531, endPoint y: 356, distance: 215.6
click at [531, 356] on td "Success - RESERVATIONS@CRADDOCKTERRYHOTEL.COM" at bounding box center [681, 354] width 351 height 43
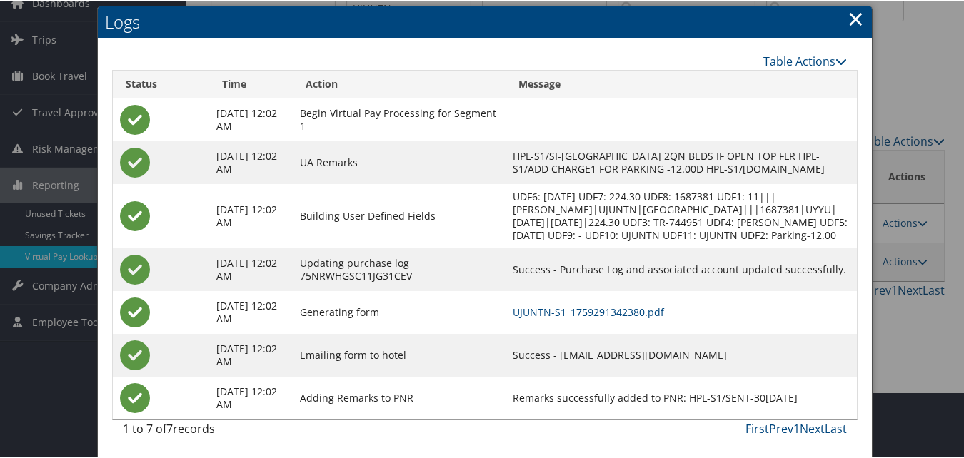
drag, startPoint x: 531, startPoint y: 356, endPoint x: 591, endPoint y: 370, distance: 62.2
click at [591, 370] on td "Success - RESERVATIONS@CRADDOCKTERRYHOTEL.COM" at bounding box center [681, 354] width 351 height 43
drag, startPoint x: 745, startPoint y: 352, endPoint x: 528, endPoint y: 356, distance: 216.4
click at [528, 356] on td "Success - RESERVATIONS@CRADDOCKTERRYHOTEL.COM" at bounding box center [681, 354] width 351 height 43
copy td "RESERVATIONS@CRADDOCKTERRYHOTEL.COM"
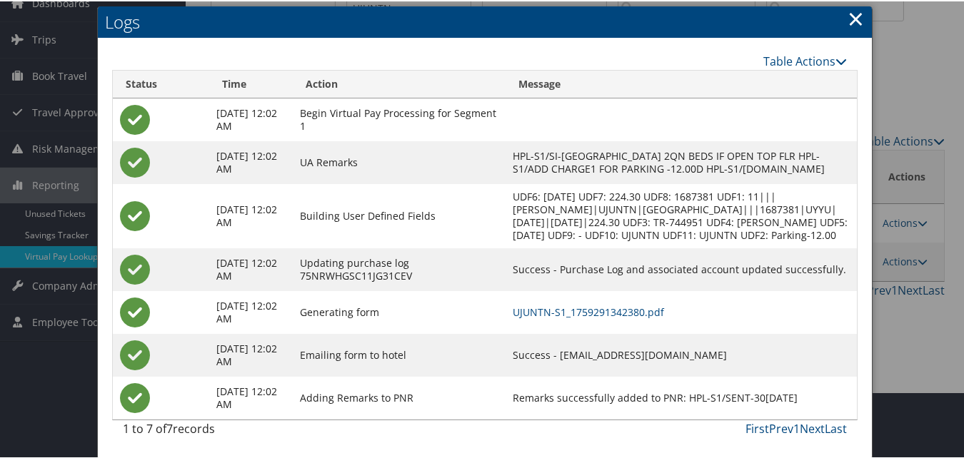
click at [718, 372] on td "Success - RESERVATIONS@CRADDOCKTERRYHOTEL.COM" at bounding box center [681, 354] width 351 height 43
drag, startPoint x: 745, startPoint y: 356, endPoint x: 529, endPoint y: 350, distance: 216.4
click at [529, 350] on td "Success - RESERVATIONS@CRADDOCKTERRYHOTEL.COM" at bounding box center [681, 354] width 351 height 43
click at [731, 364] on td "Success - RESERVATIONS@CRADDOCKTERRYHOTEL.COM" at bounding box center [681, 354] width 351 height 43
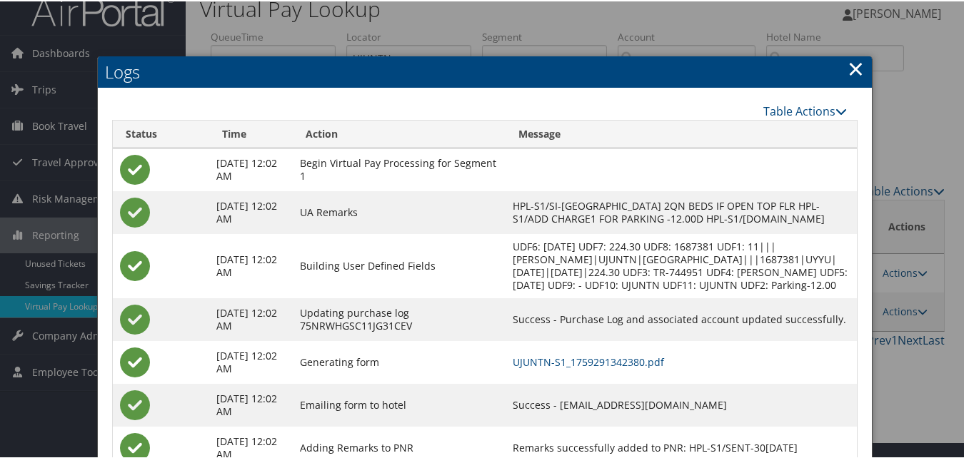
click at [854, 69] on link "×" at bounding box center [856, 67] width 16 height 29
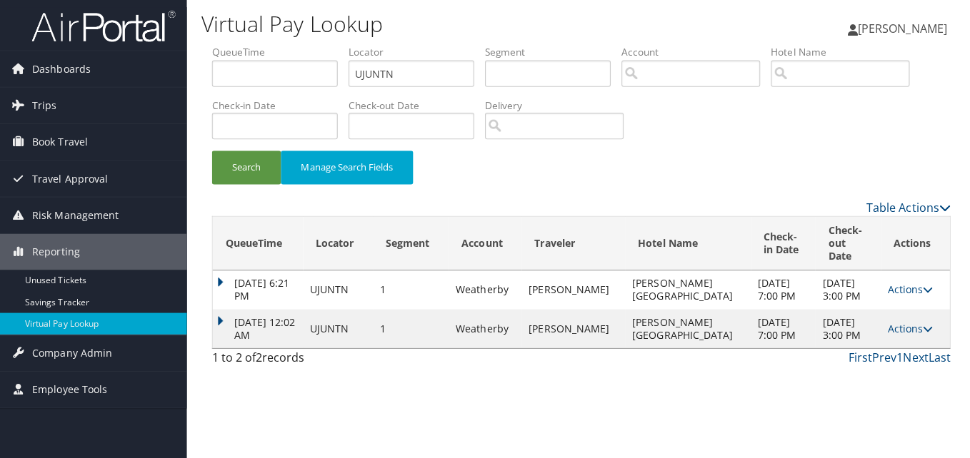
scroll to position [0, 0]
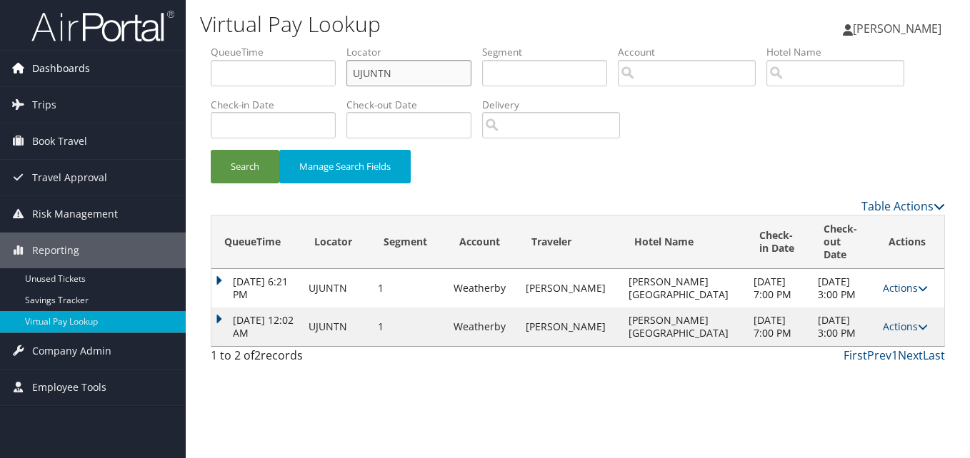
drag, startPoint x: 405, startPoint y: 79, endPoint x: 184, endPoint y: 63, distance: 221.2
click at [184, 63] on div "Dashboards AirPortal 360™ (Manager) My Travel Dashboard Trips Airtinerary® Look…" at bounding box center [485, 229] width 970 height 458
paste input "FOVOC"
click at [211, 150] on button "Search" at bounding box center [245, 167] width 69 height 34
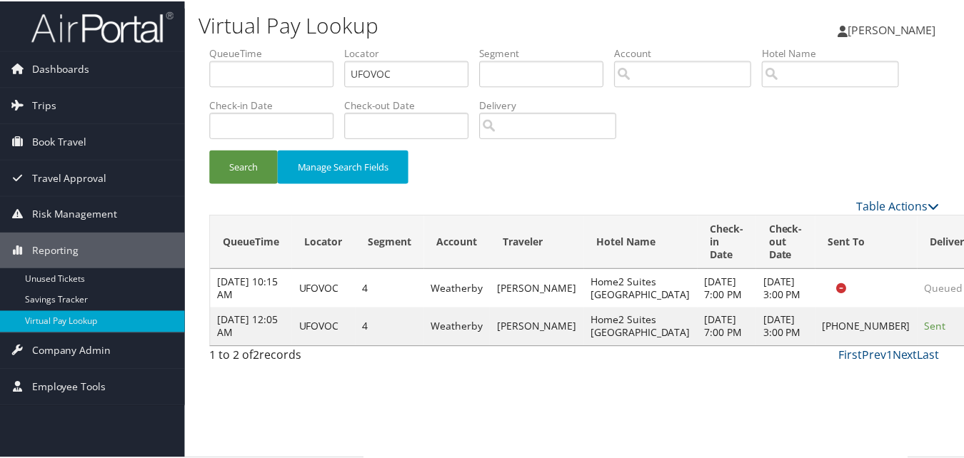
scroll to position [1, 0]
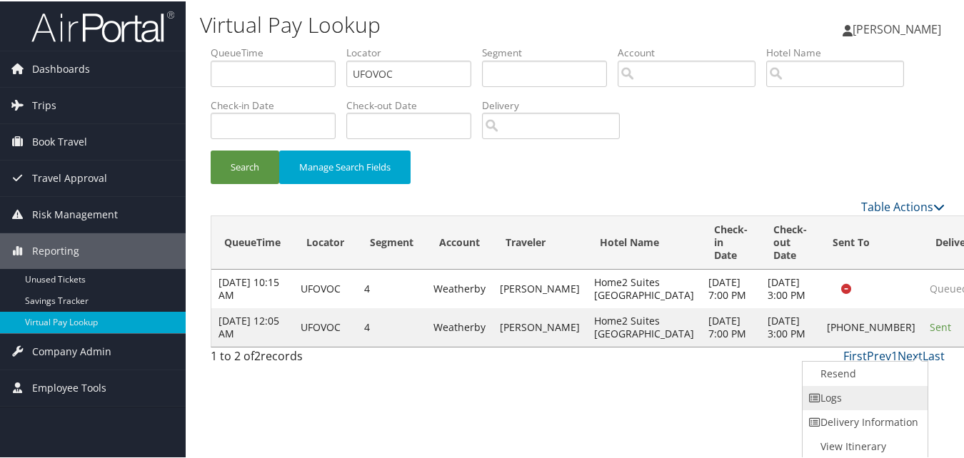
click at [856, 396] on link "Logs" at bounding box center [864, 397] width 122 height 24
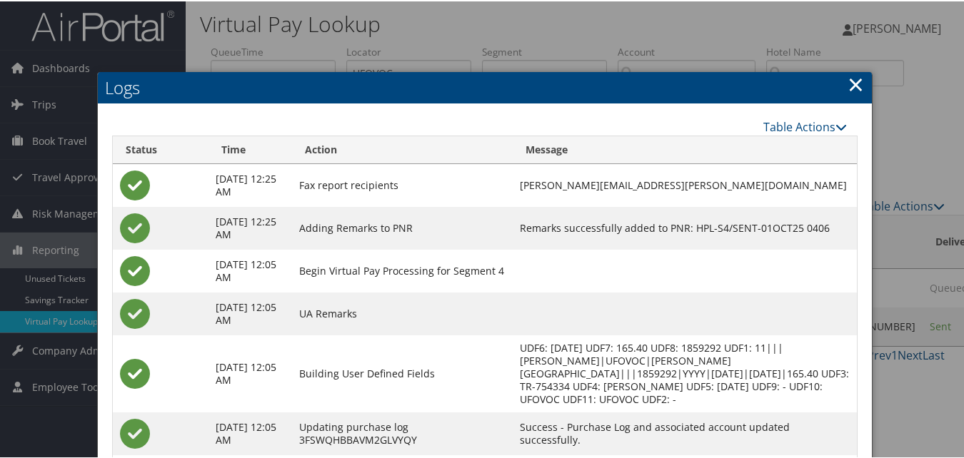
scroll to position [0, 0]
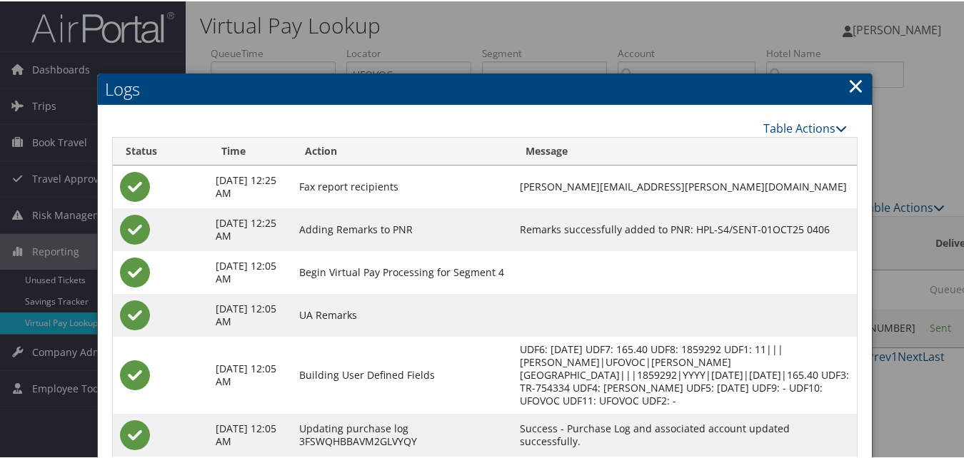
click at [848, 82] on link "×" at bounding box center [856, 84] width 16 height 29
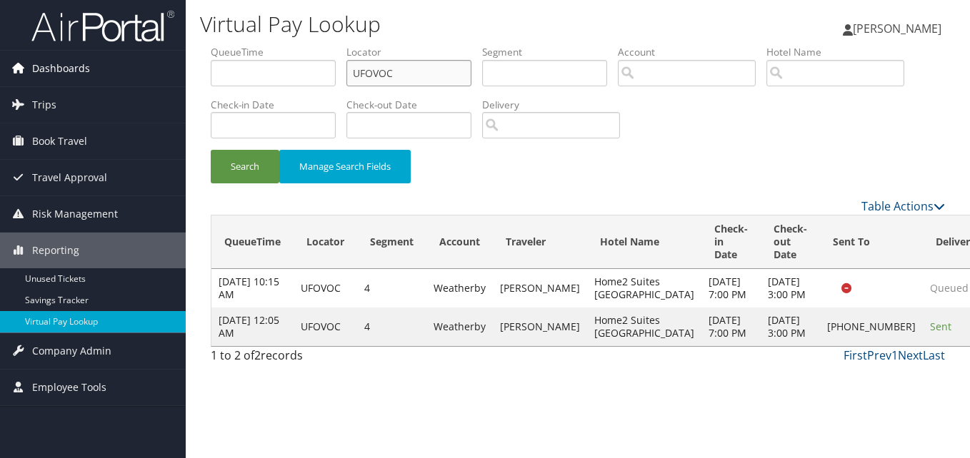
drag, startPoint x: 401, startPoint y: 71, endPoint x: 171, endPoint y: 71, distance: 229.9
click at [179, 71] on div "Dashboards AirPortal 360™ (Manager) My Travel Dashboard Trips Airtinerary® Look…" at bounding box center [485, 229] width 970 height 458
paste input "AGKVIJ"
type input "AGKVIJ"
click at [211, 150] on button "Search" at bounding box center [245, 167] width 69 height 34
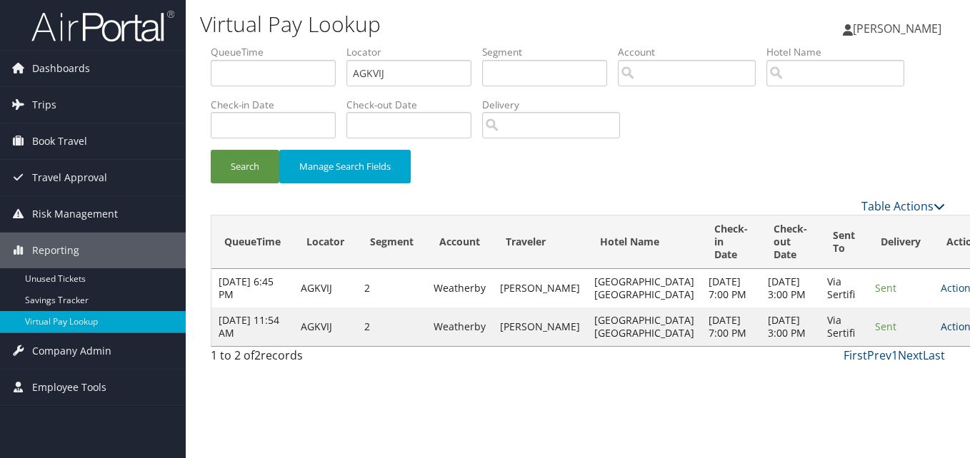
click at [940, 333] on link "Actions" at bounding box center [962, 327] width 45 height 14
click at [878, 401] on link "Logs" at bounding box center [883, 410] width 90 height 24
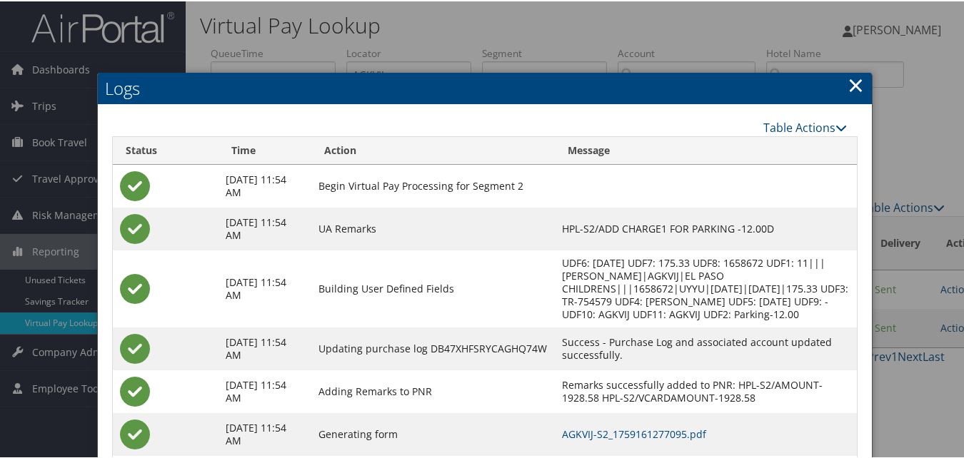
click at [854, 81] on link "×" at bounding box center [856, 83] width 16 height 29
